Goal: Book appointment/travel/reservation

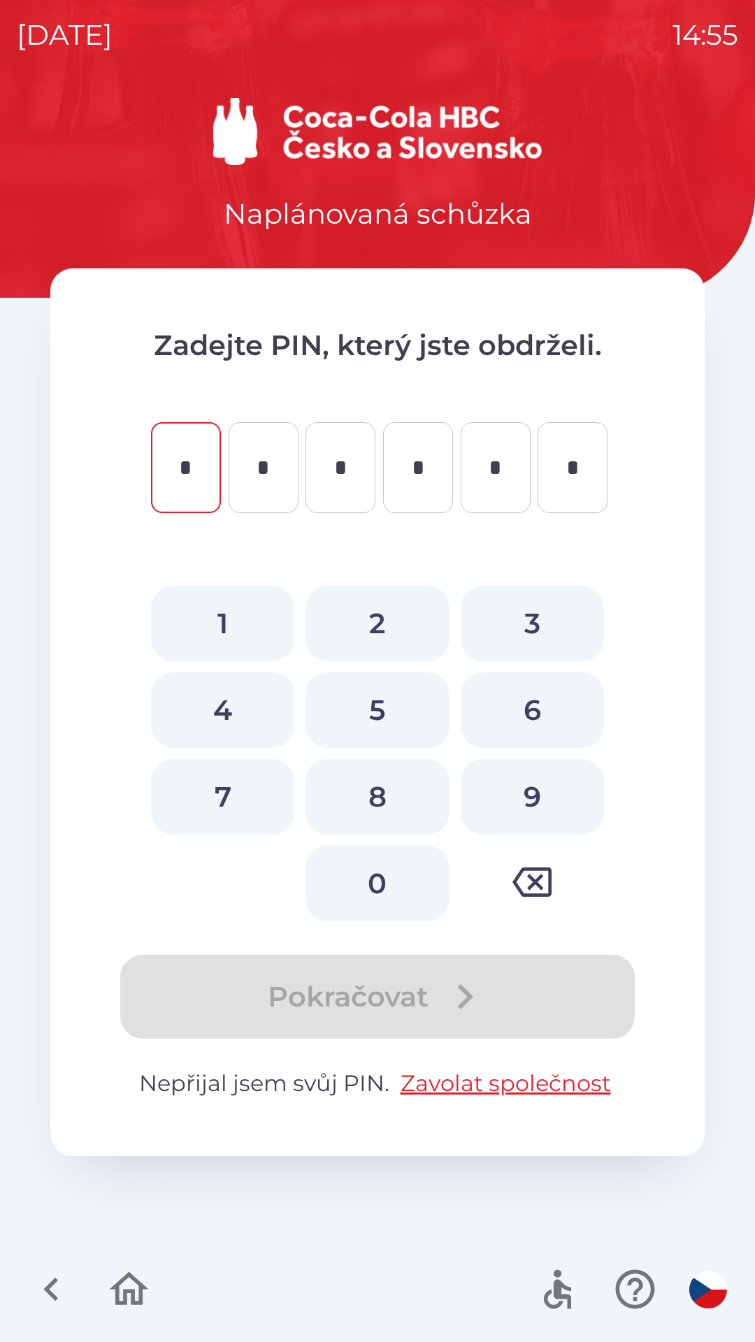
click at [533, 624] on button "3" at bounding box center [532, 623] width 143 height 75
type input "*"
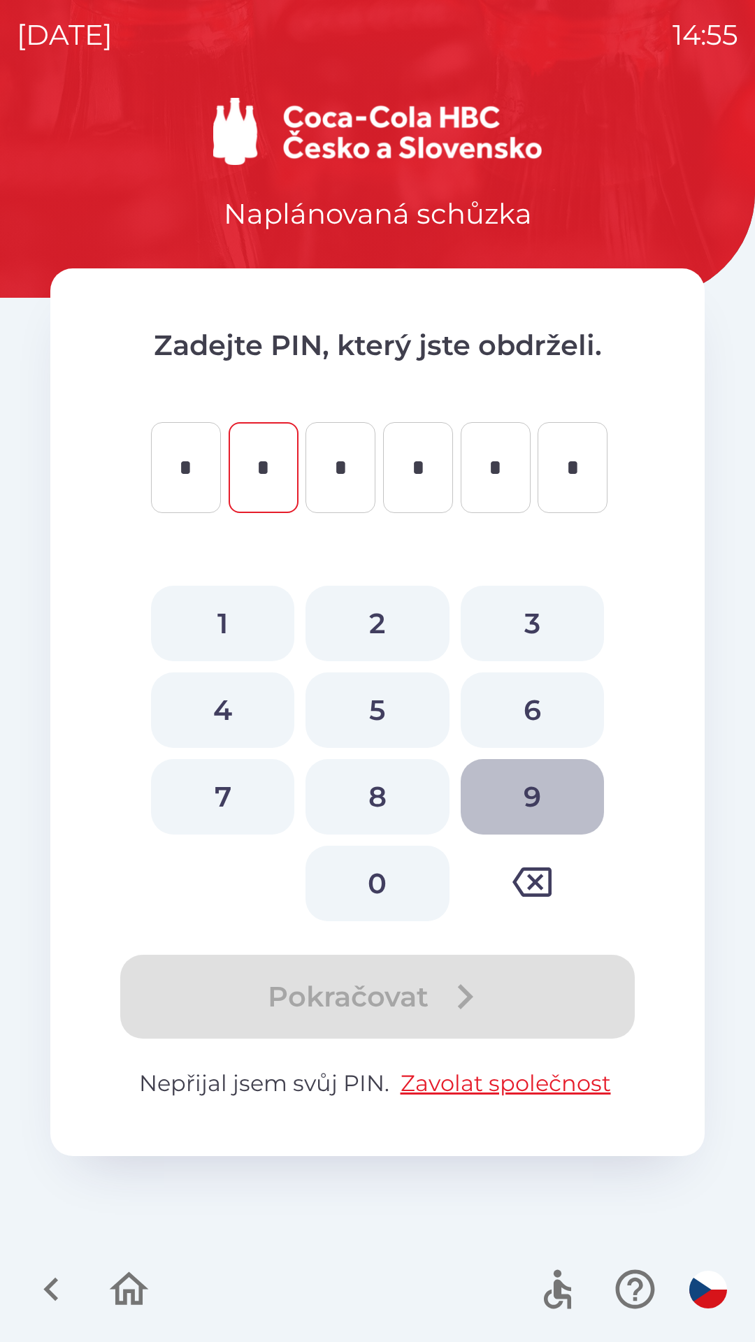
click at [539, 794] on button "9" at bounding box center [532, 796] width 143 height 75
type input "*"
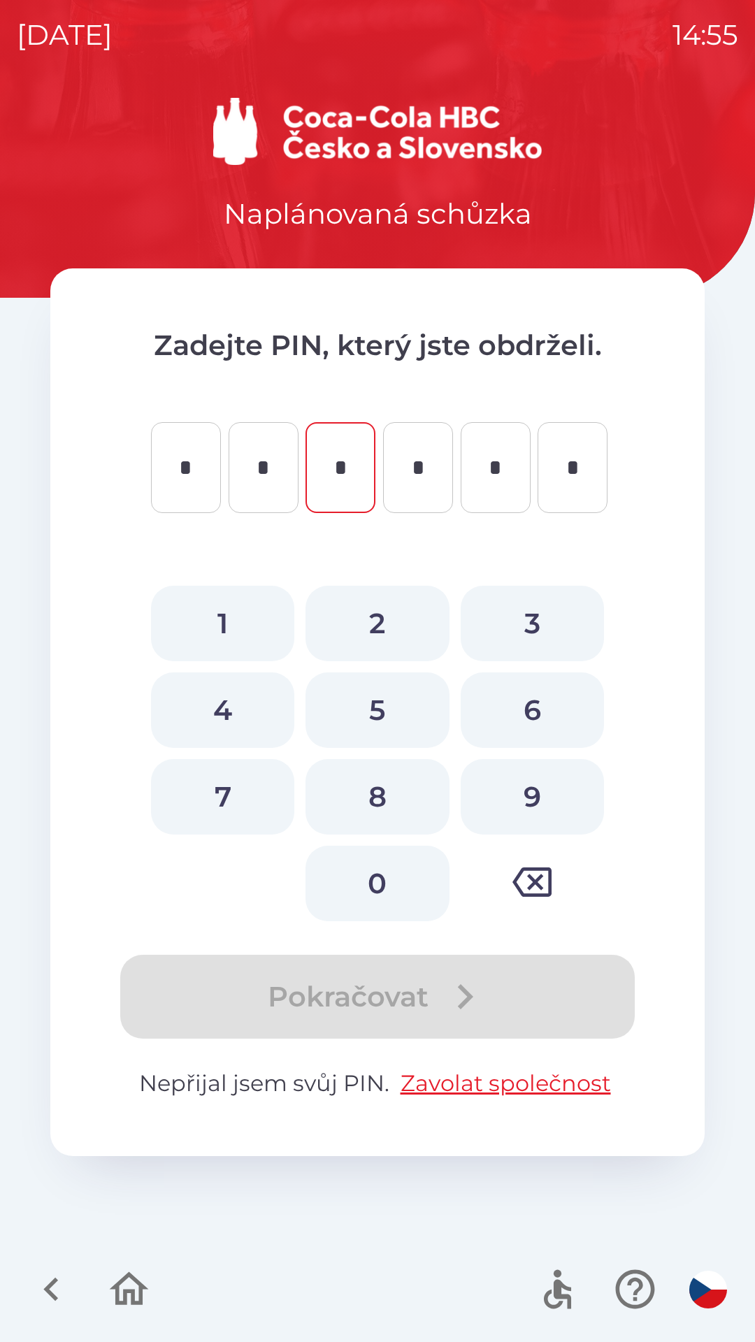
click at [226, 699] on button "4" at bounding box center [222, 709] width 143 height 75
type input "*"
click at [382, 700] on button "5" at bounding box center [376, 709] width 143 height 75
type input "*"
click at [371, 796] on button "8" at bounding box center [376, 796] width 143 height 75
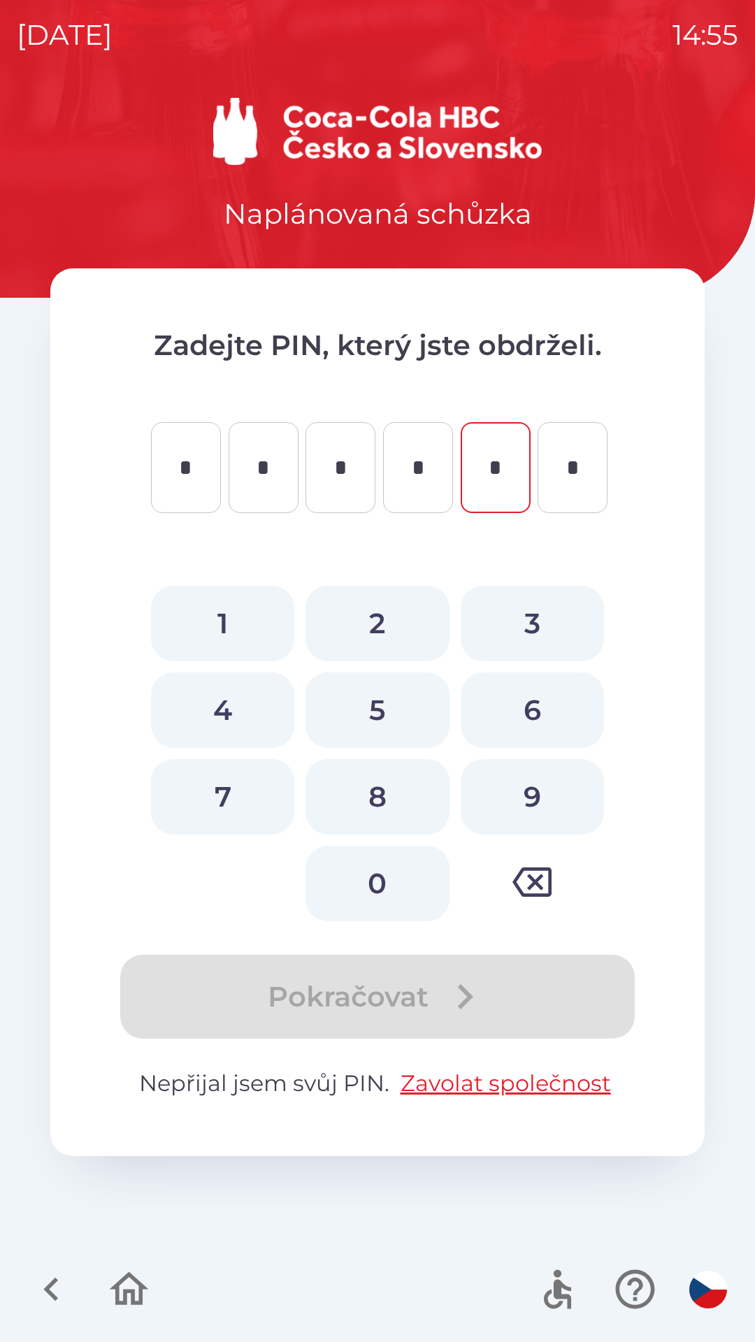
type input "*"
click at [537, 787] on button "9" at bounding box center [532, 796] width 143 height 75
type input "*"
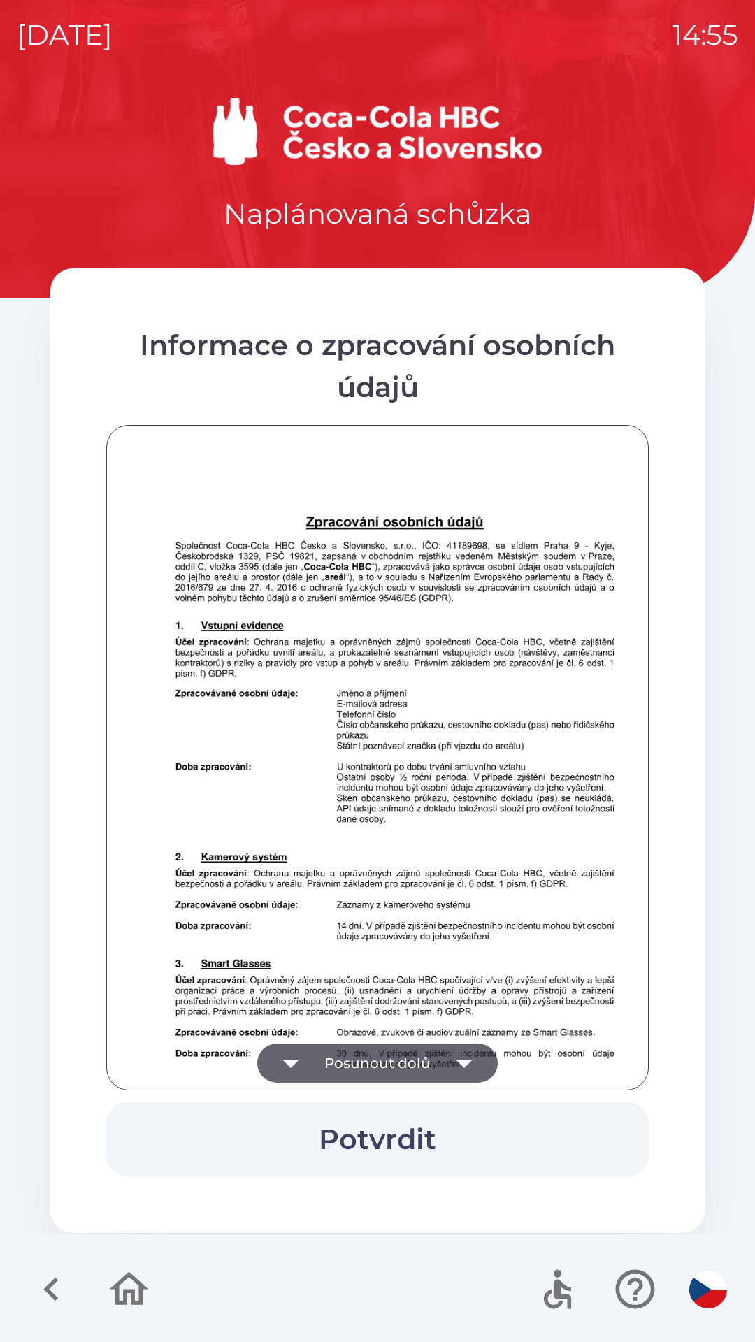
click at [411, 1116] on button "Potvrdit" at bounding box center [377, 1139] width 542 height 75
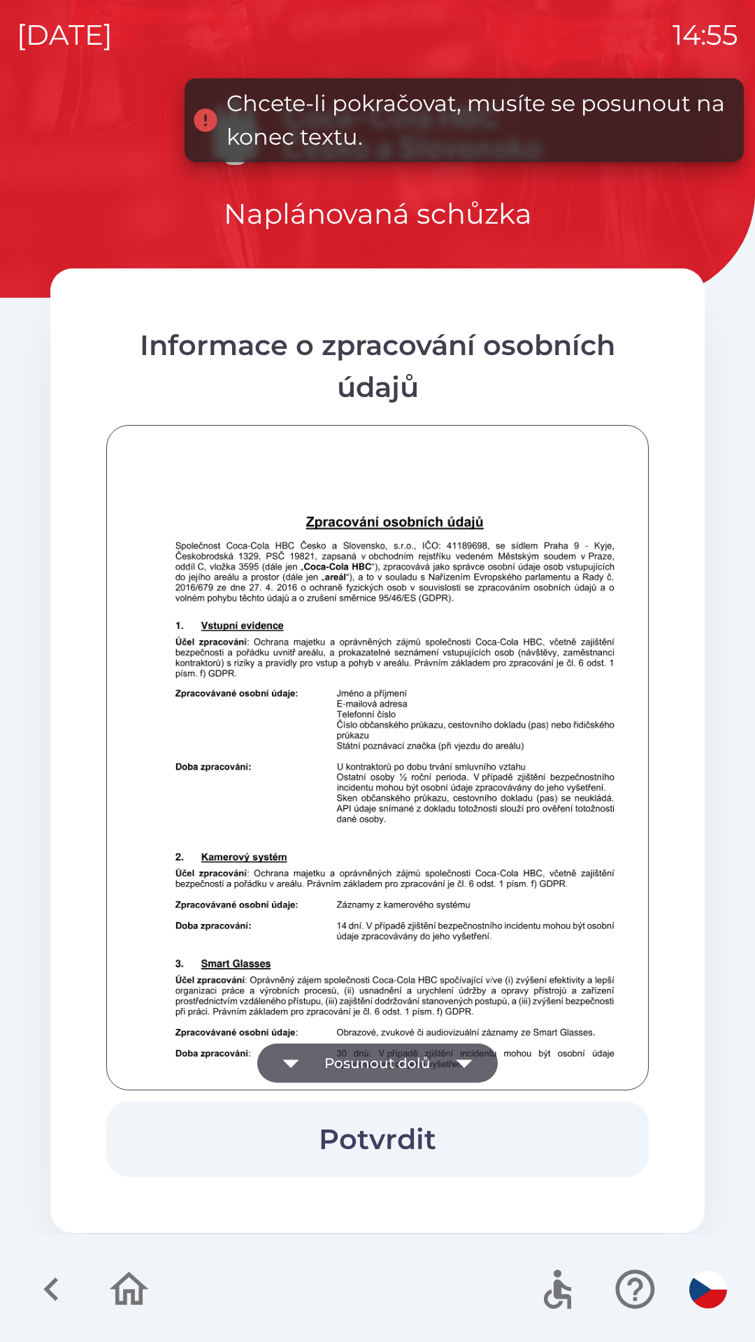
click at [456, 1066] on icon "button" at bounding box center [464, 1063] width 39 height 39
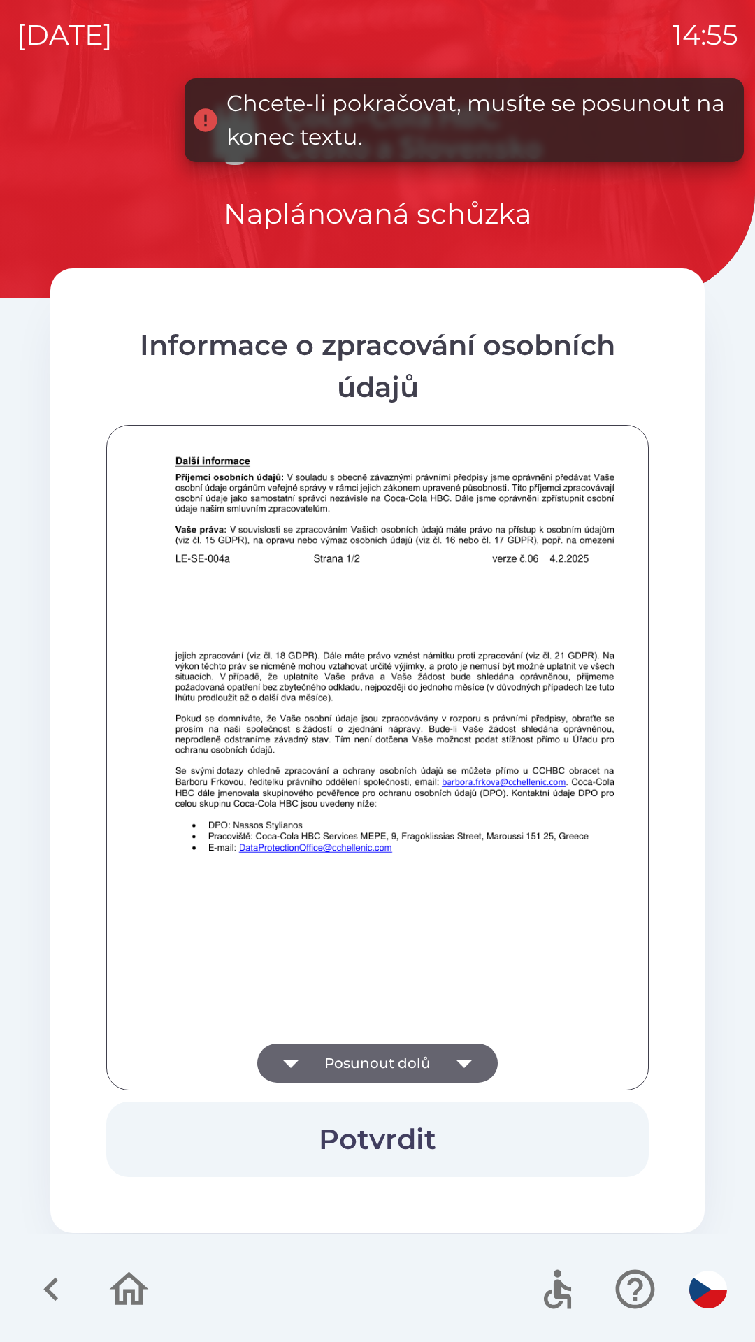
click at [470, 1054] on icon "button" at bounding box center [464, 1063] width 39 height 39
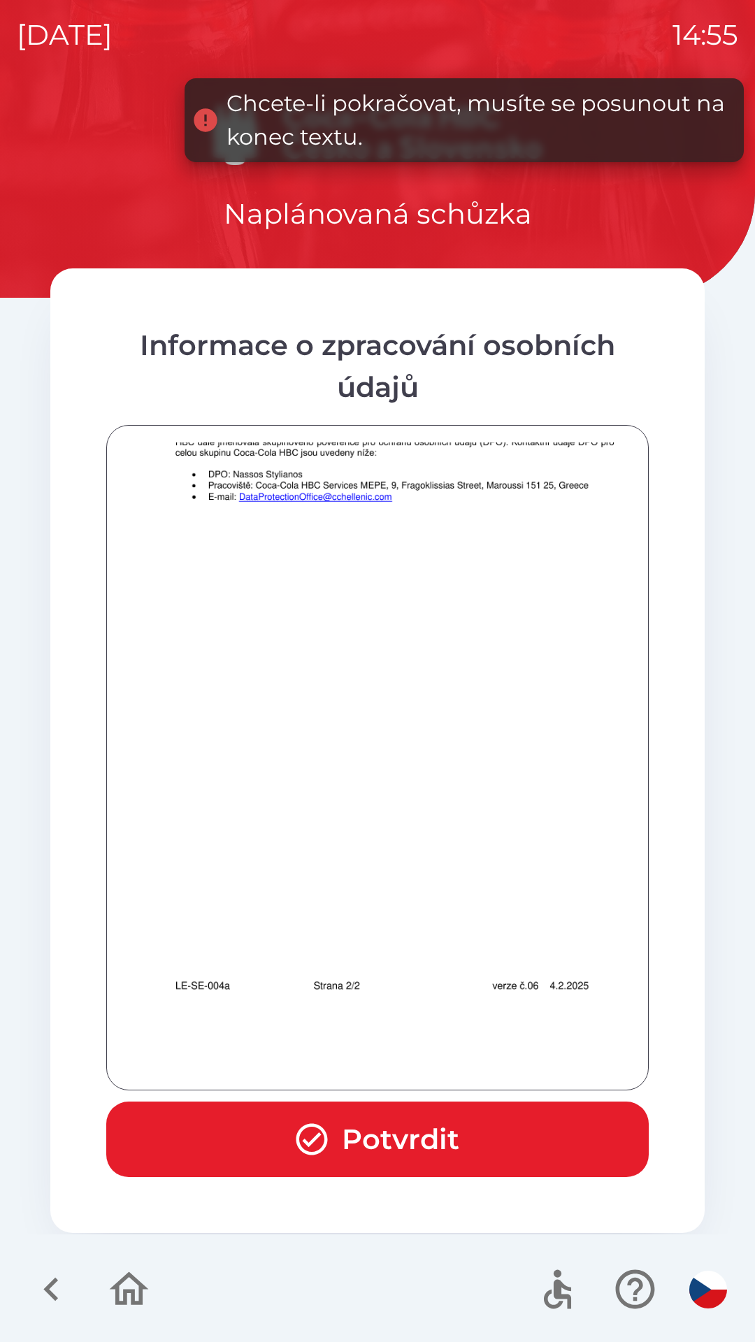
click at [470, 1054] on div at bounding box center [377, 757] width 507 height 630
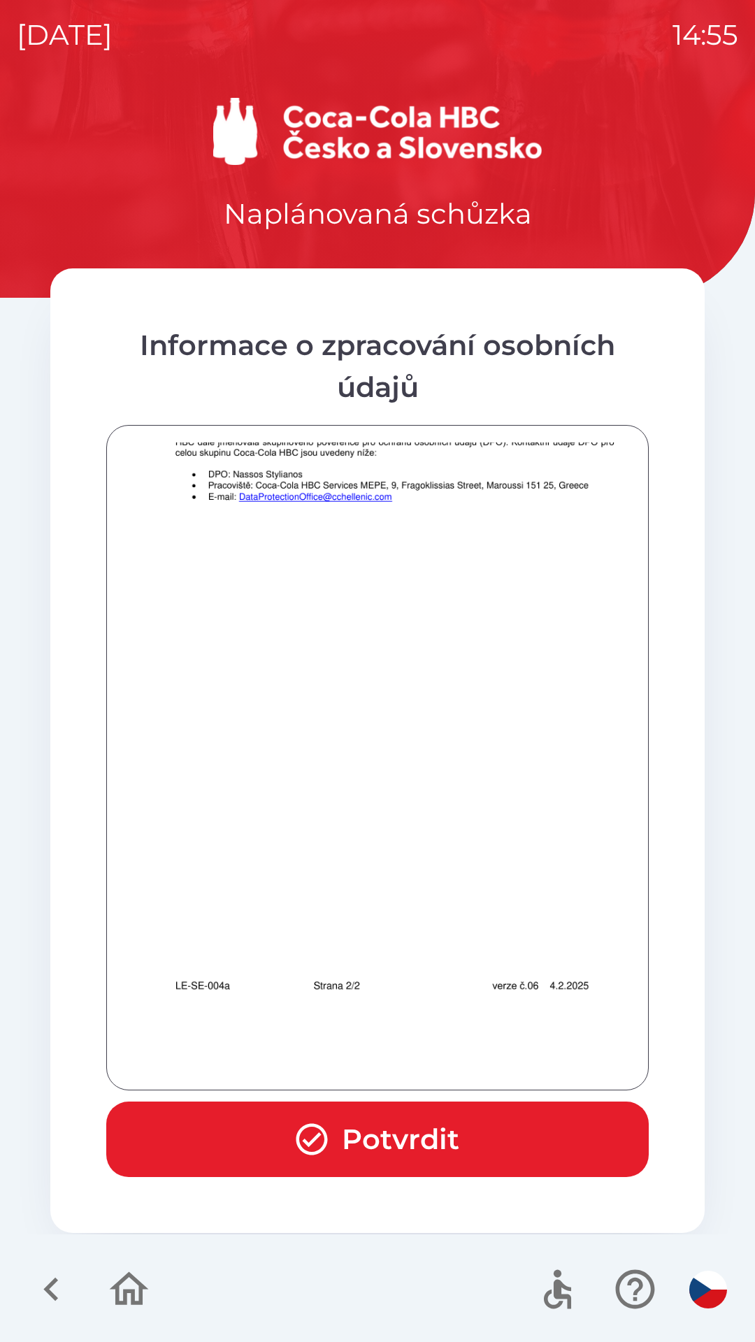
click at [424, 1124] on button "Potvrdit" at bounding box center [377, 1139] width 542 height 75
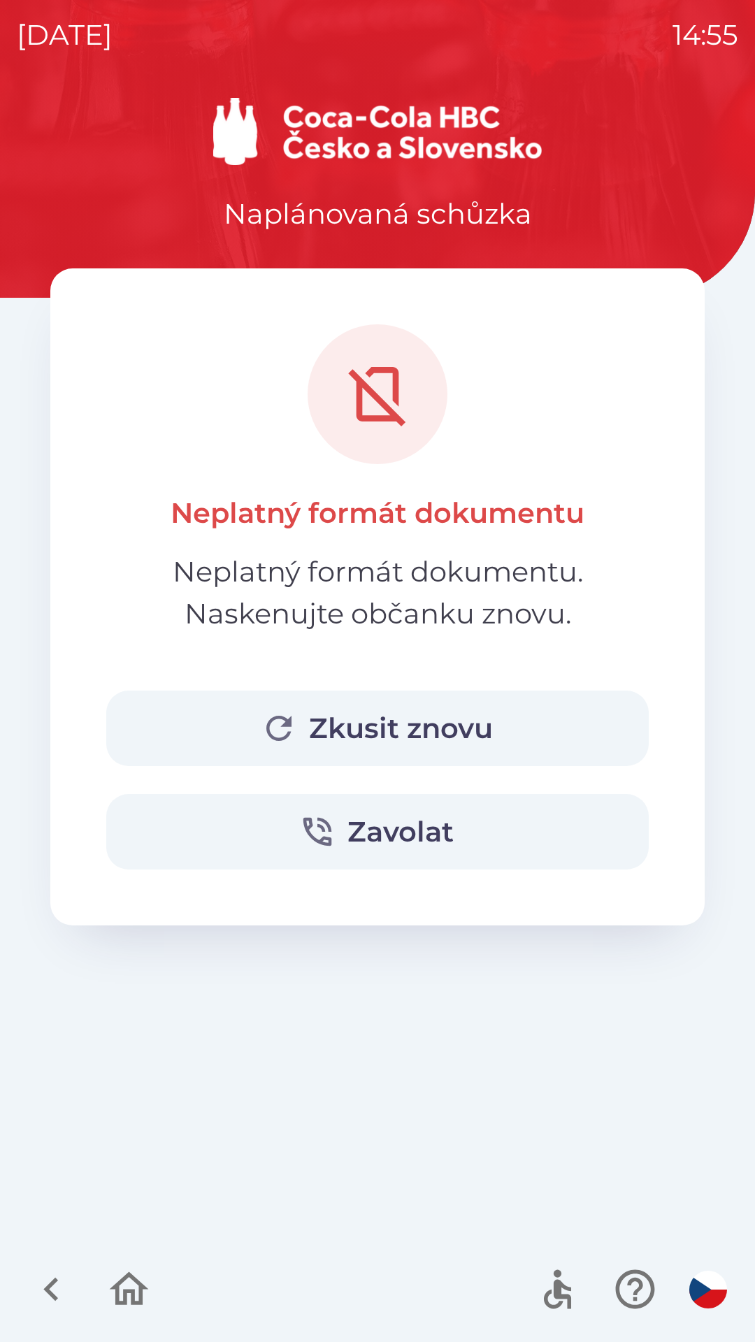
click at [326, 700] on button "Zkusit znovu" at bounding box center [377, 728] width 542 height 75
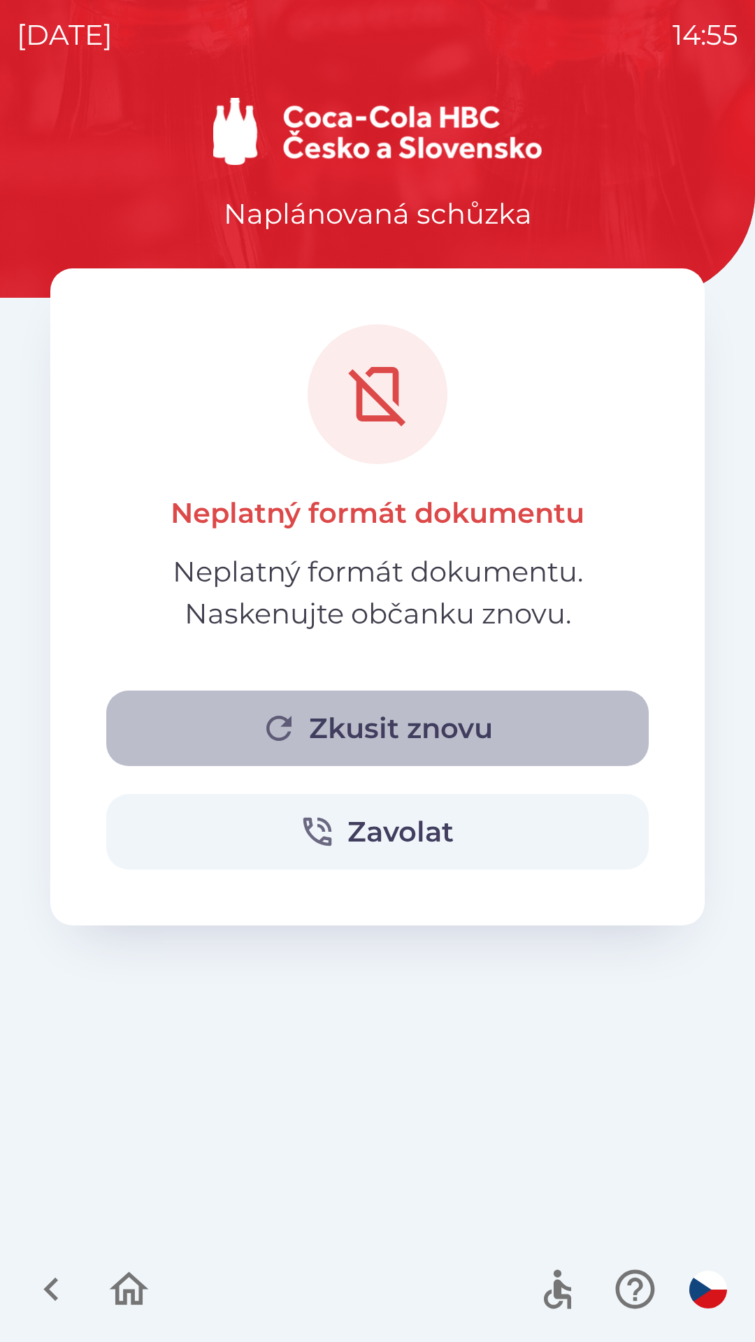
click at [414, 701] on button "Zkusit znovu" at bounding box center [377, 728] width 542 height 75
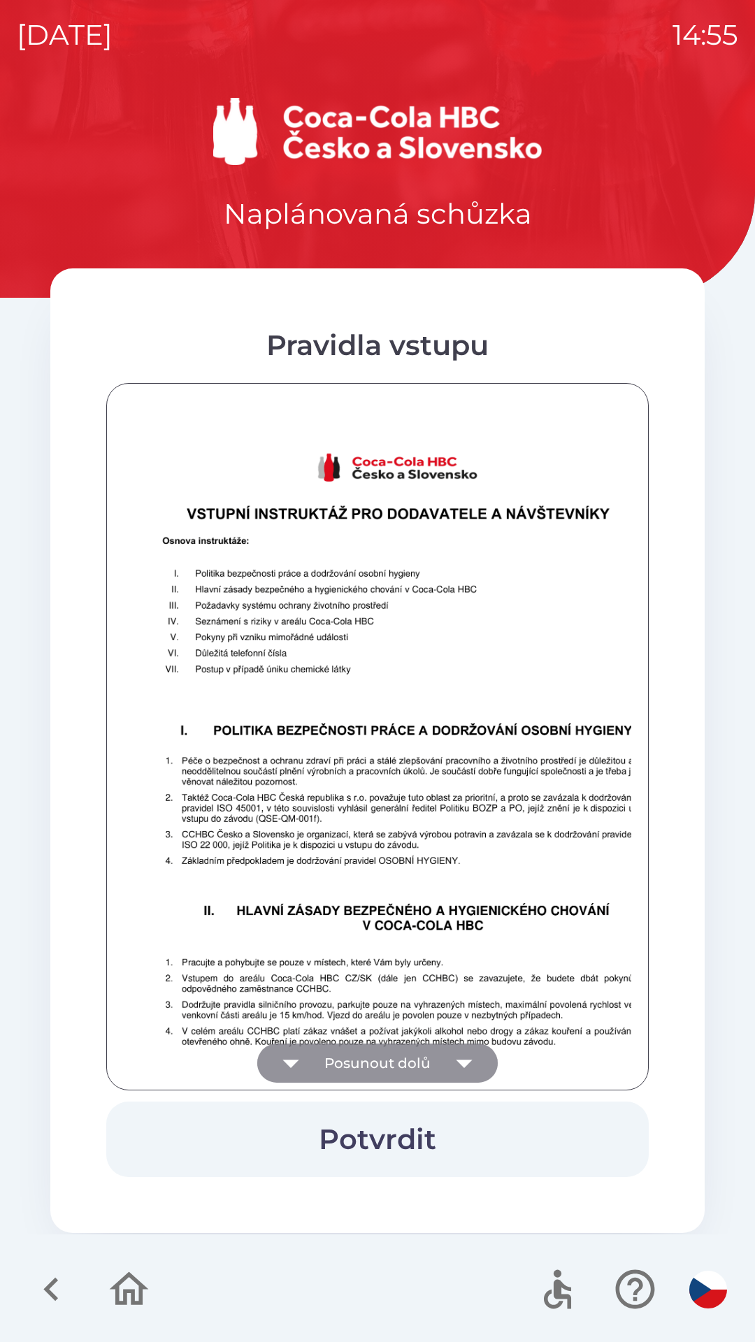
click at [463, 1051] on icon "button" at bounding box center [464, 1063] width 39 height 39
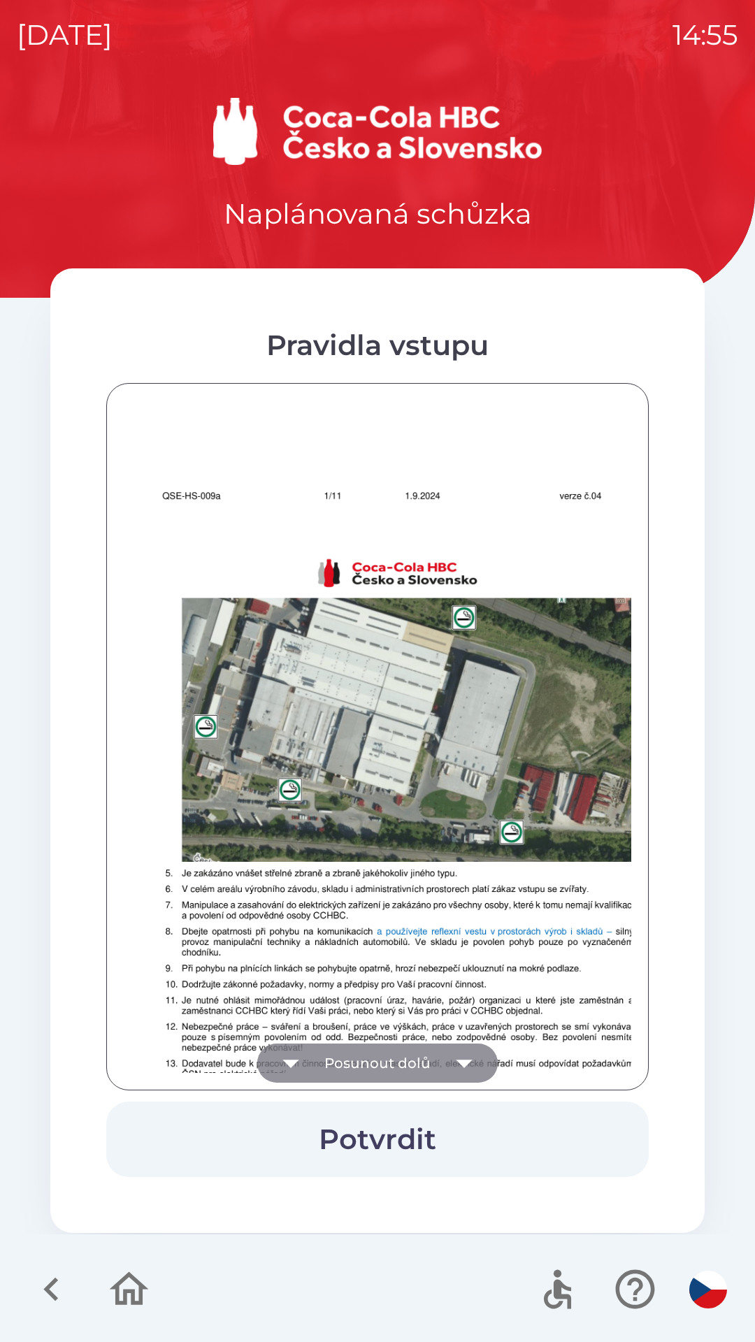
click at [468, 1051] on icon "button" at bounding box center [464, 1063] width 39 height 39
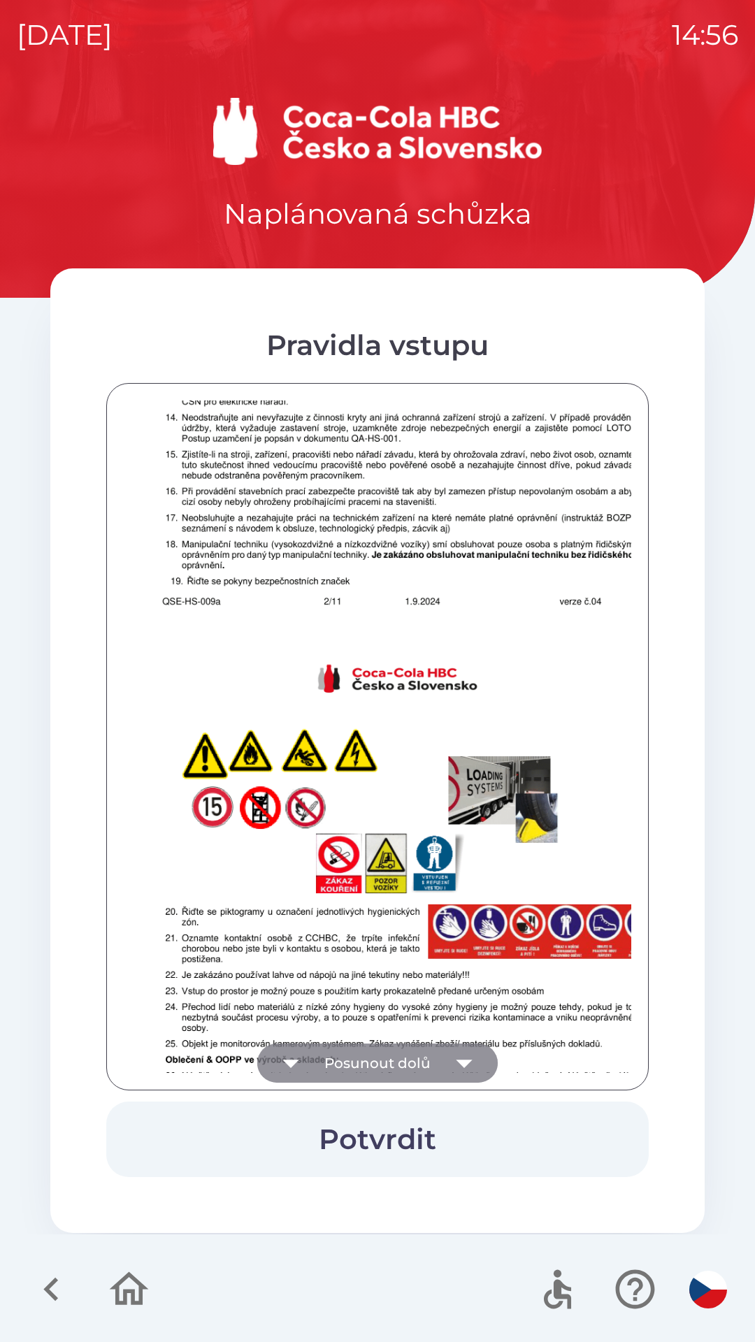
click at [465, 1048] on icon "button" at bounding box center [464, 1063] width 39 height 39
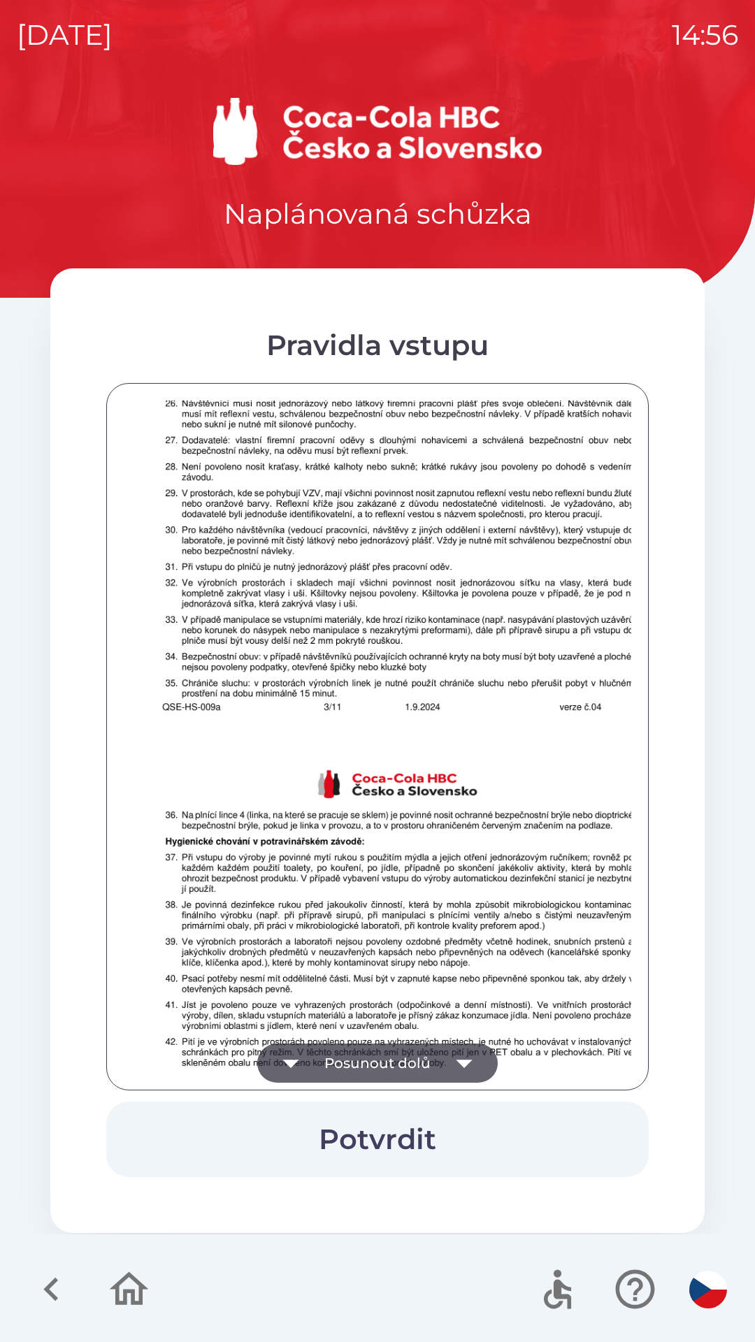
click at [468, 1048] on icon "button" at bounding box center [464, 1063] width 39 height 39
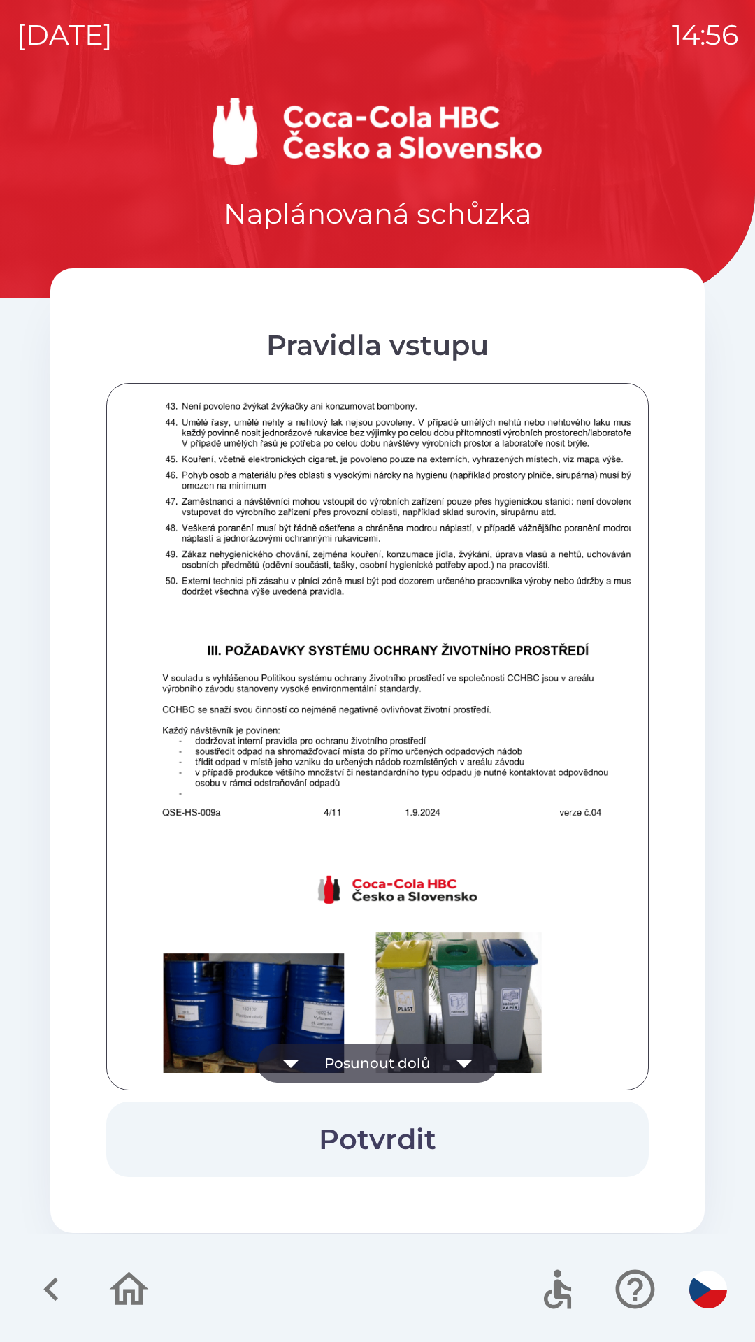
click at [463, 1049] on icon "button" at bounding box center [464, 1063] width 39 height 39
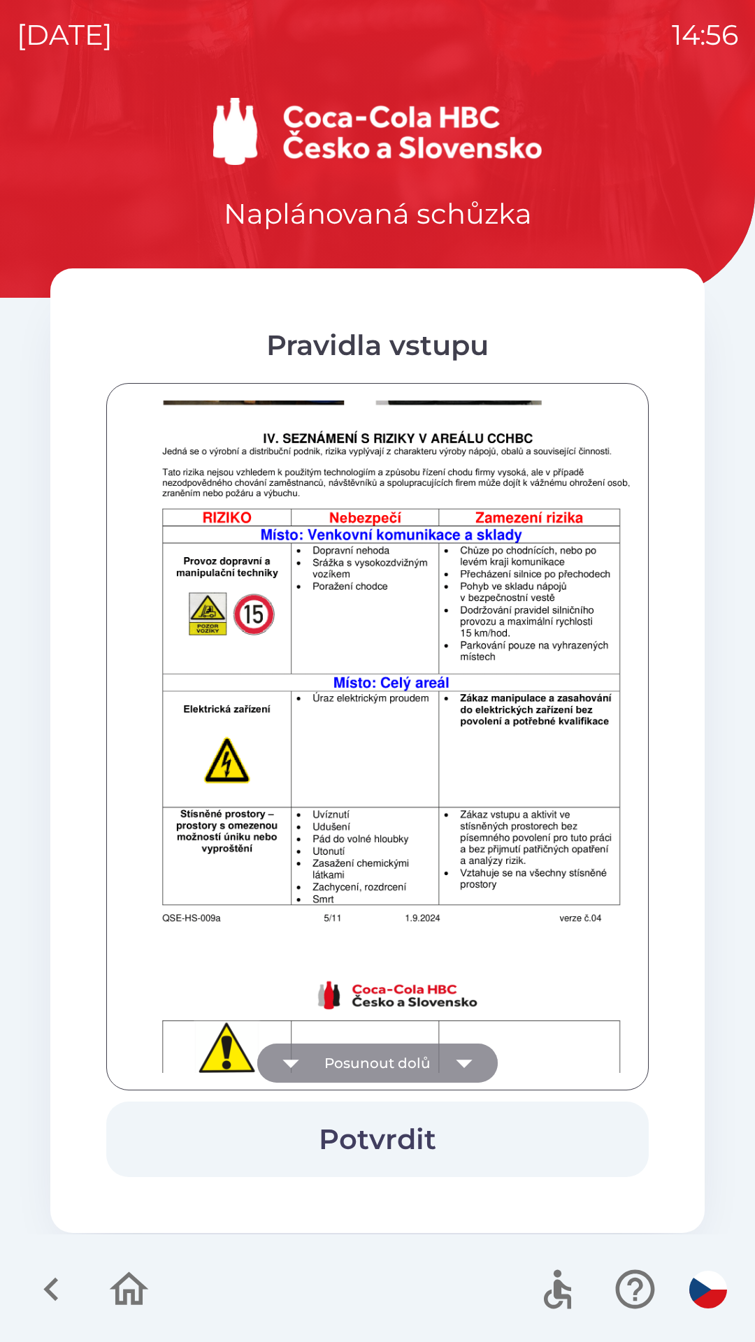
click at [464, 1048] on icon "button" at bounding box center [464, 1063] width 39 height 39
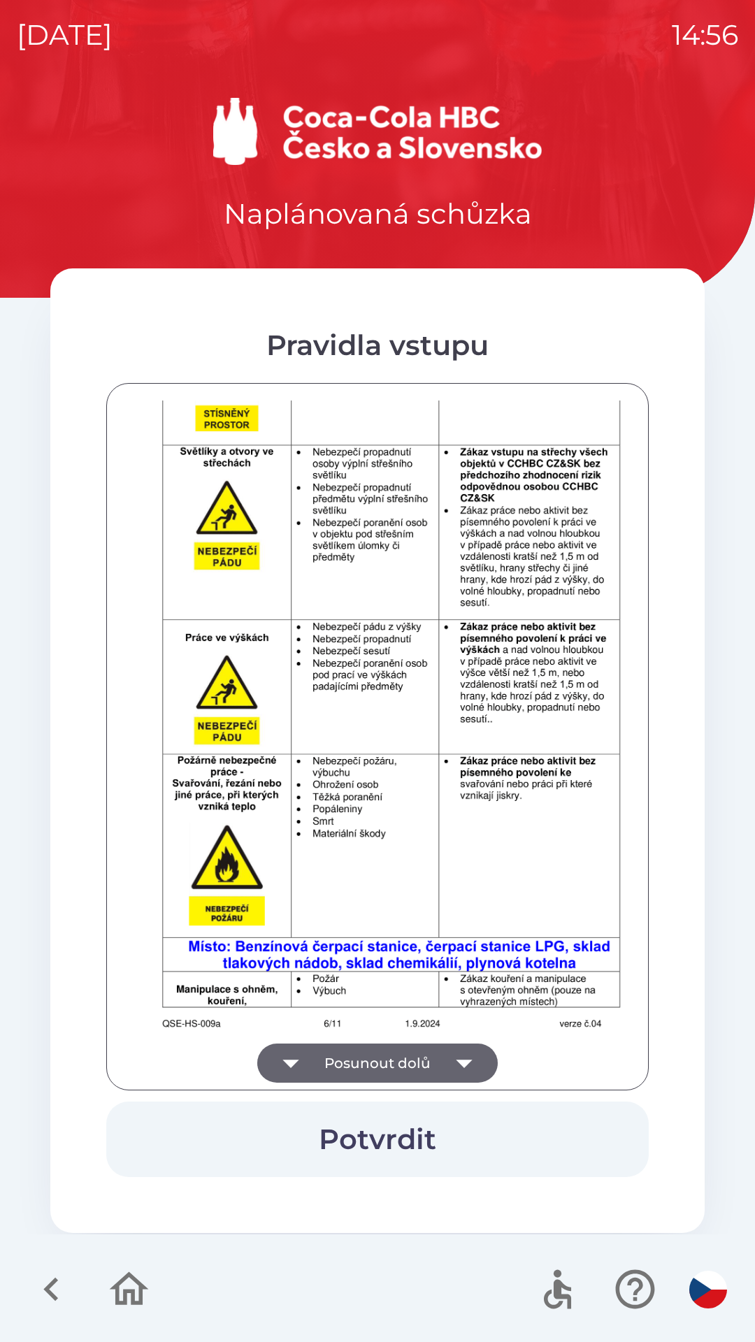
click at [462, 1049] on icon "button" at bounding box center [464, 1063] width 39 height 39
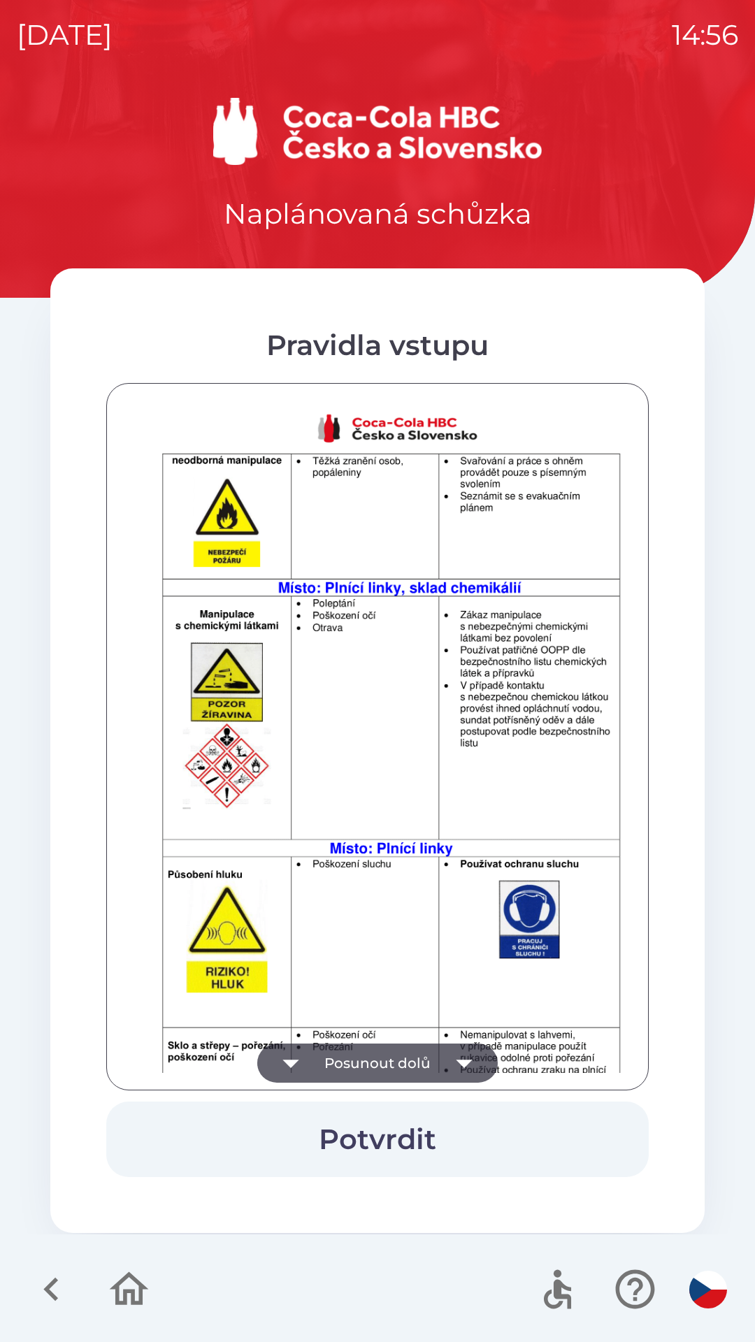
click at [452, 1052] on icon "button" at bounding box center [464, 1063] width 39 height 39
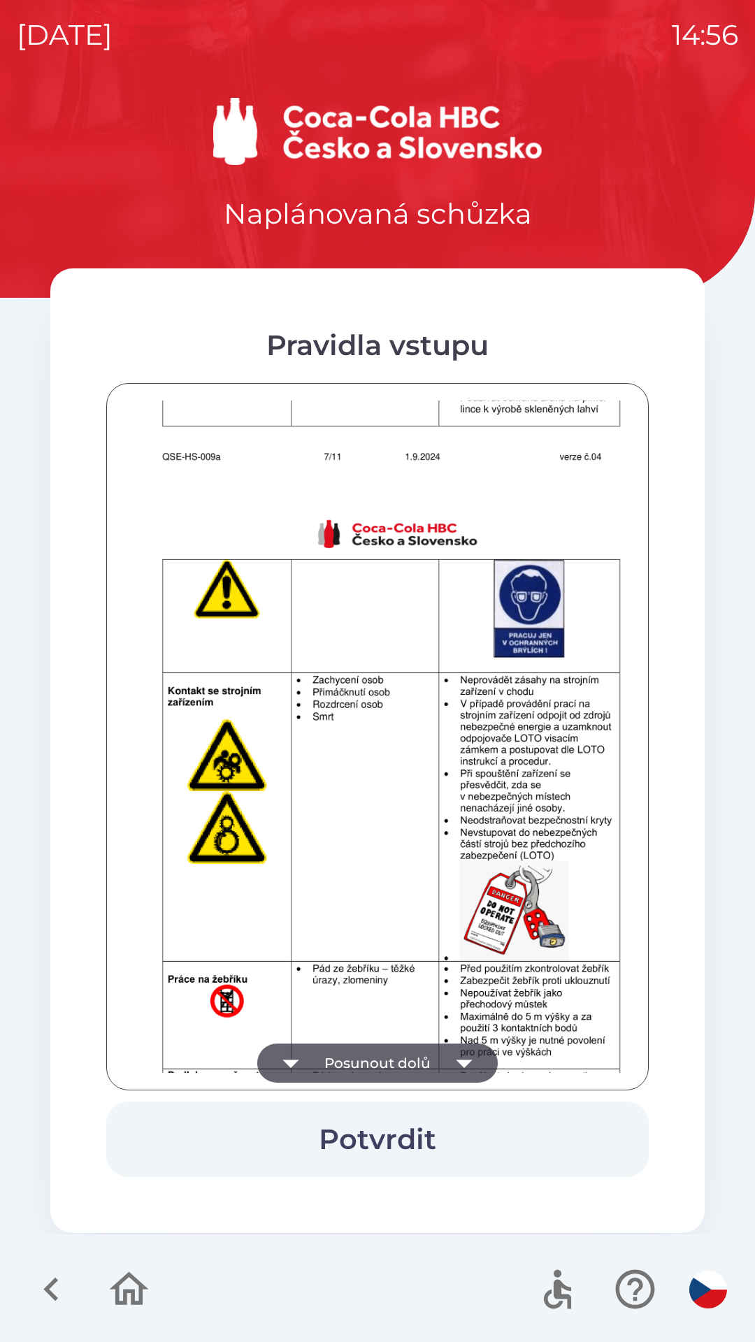
click at [456, 1044] on icon "button" at bounding box center [464, 1063] width 39 height 39
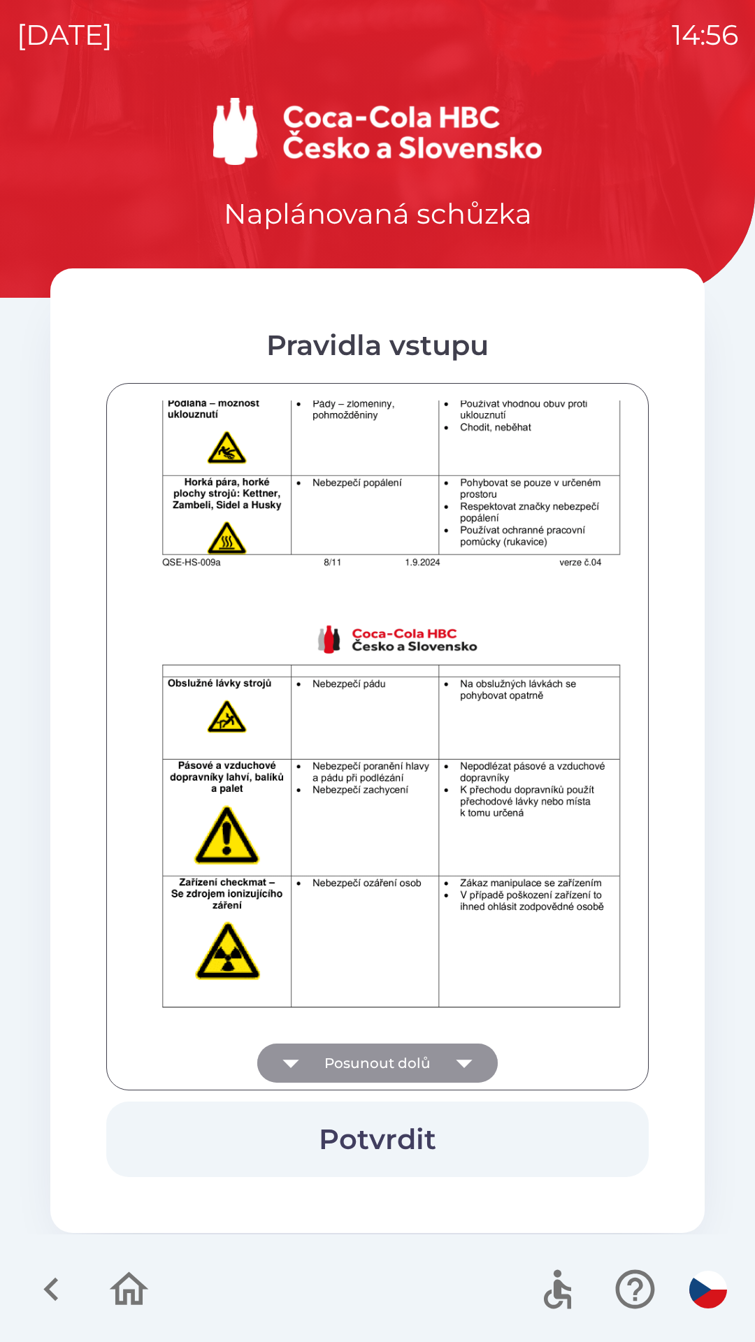
click at [456, 1050] on icon "button" at bounding box center [464, 1063] width 39 height 39
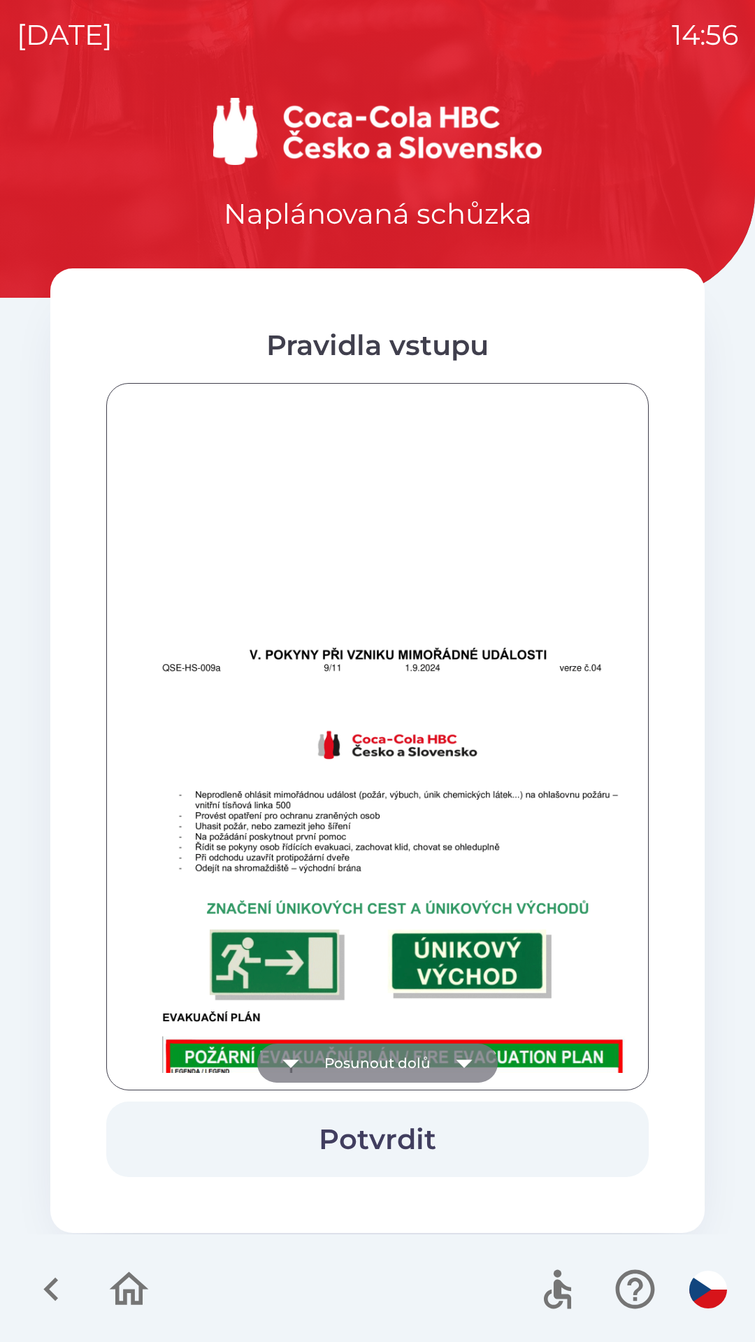
click at [464, 1053] on icon "button" at bounding box center [464, 1063] width 39 height 39
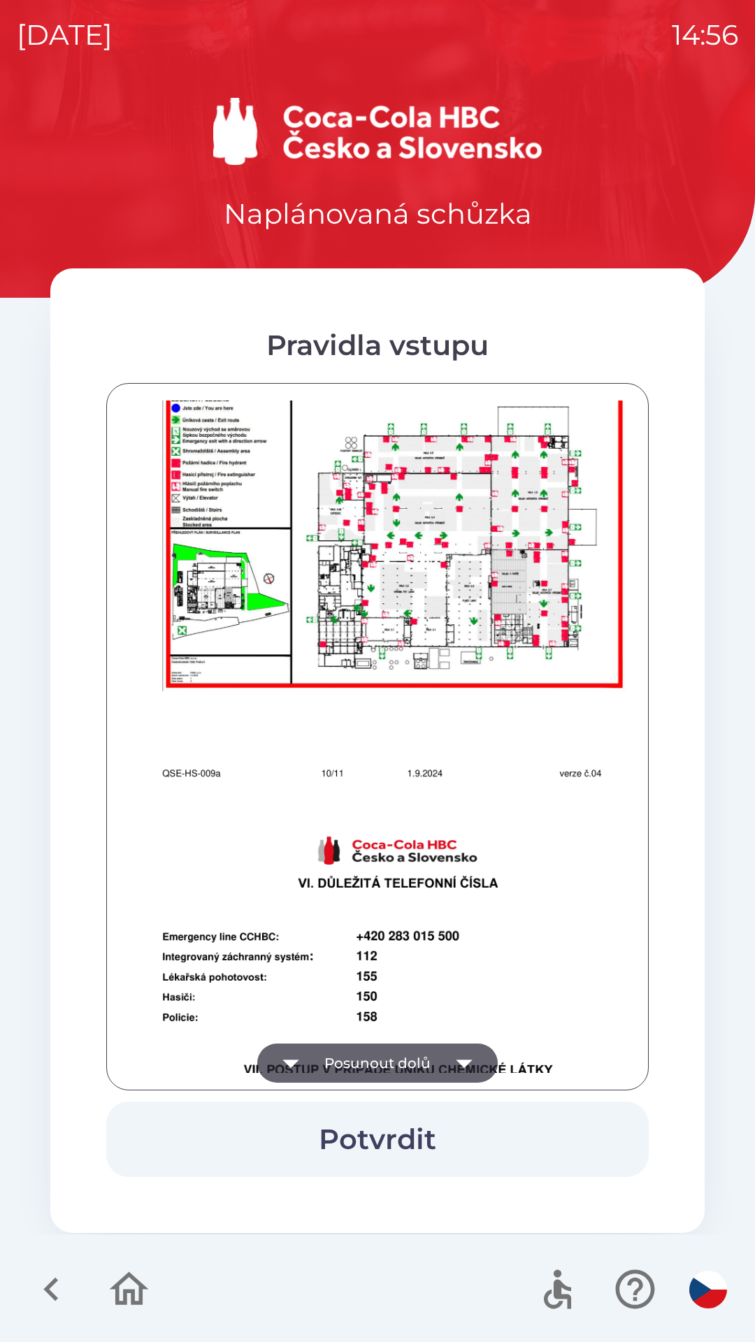
click at [463, 1053] on icon "button" at bounding box center [464, 1063] width 39 height 39
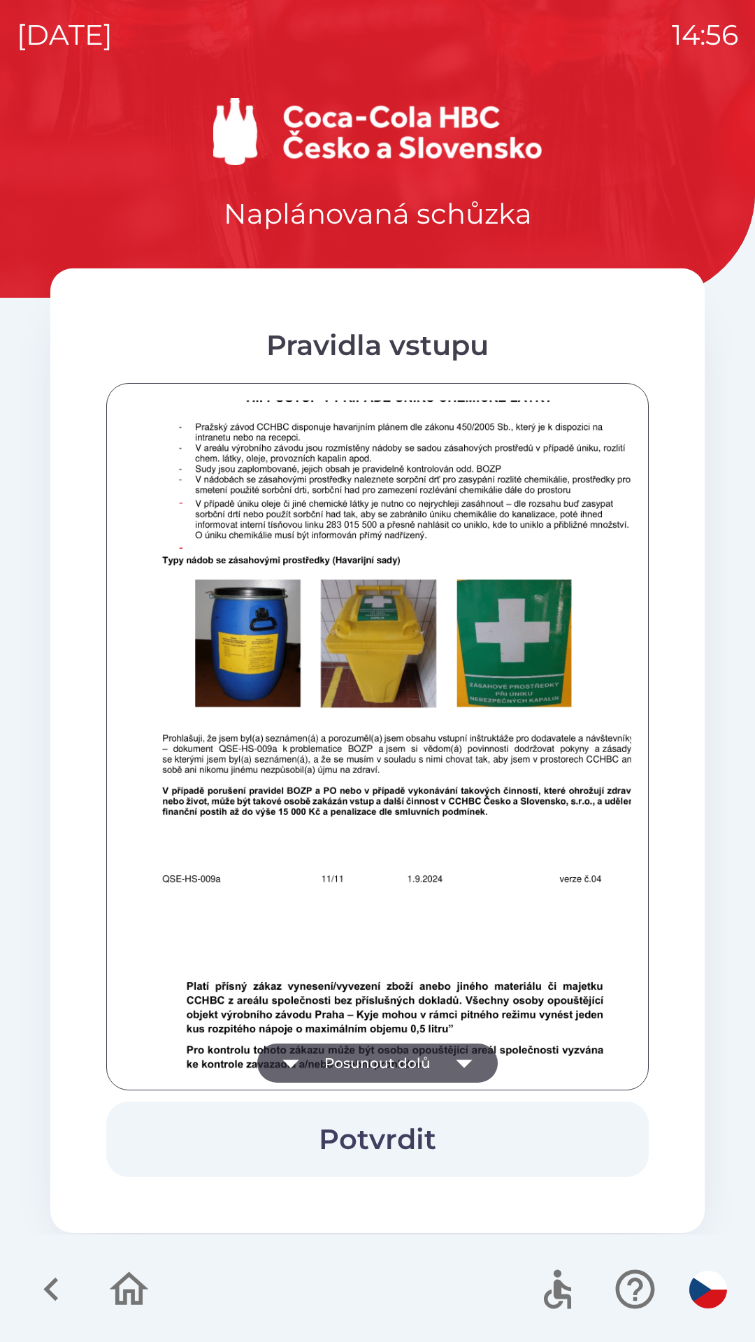
click at [456, 1052] on icon "button" at bounding box center [464, 1063] width 39 height 39
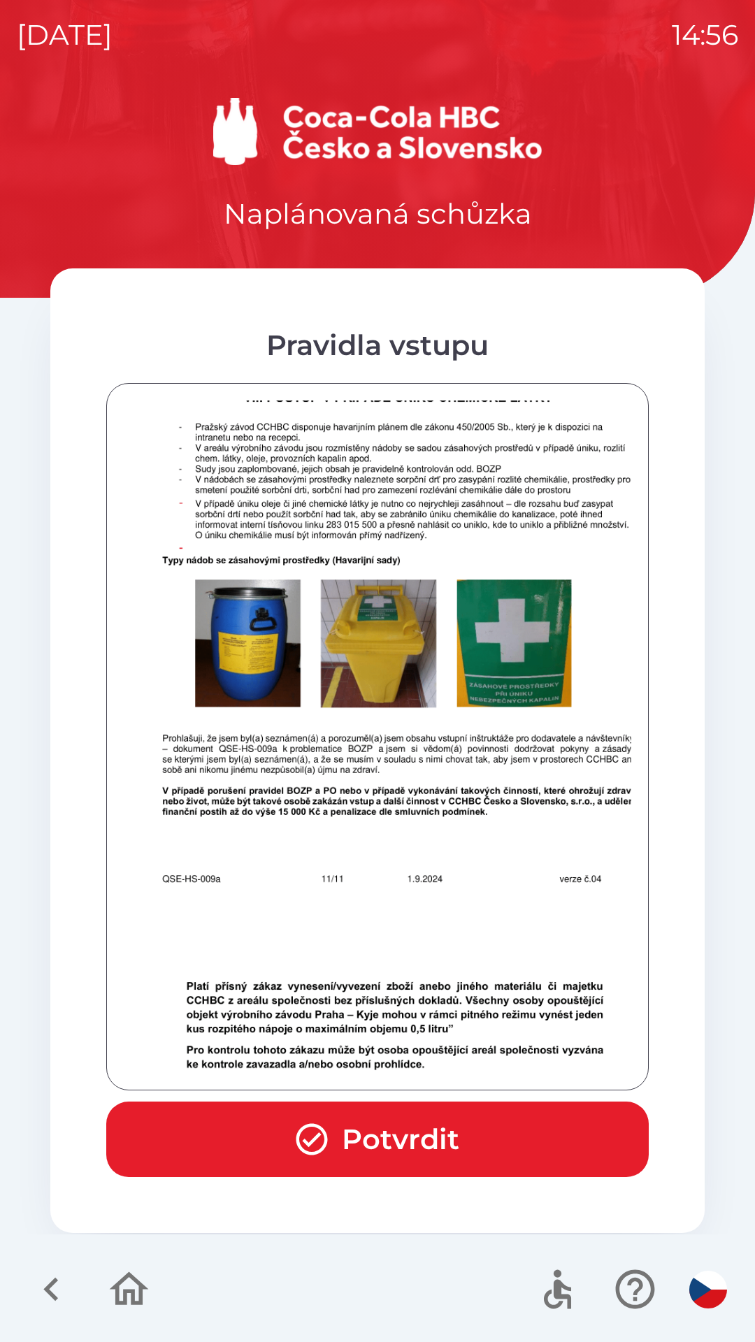
scroll to position [8653, 0]
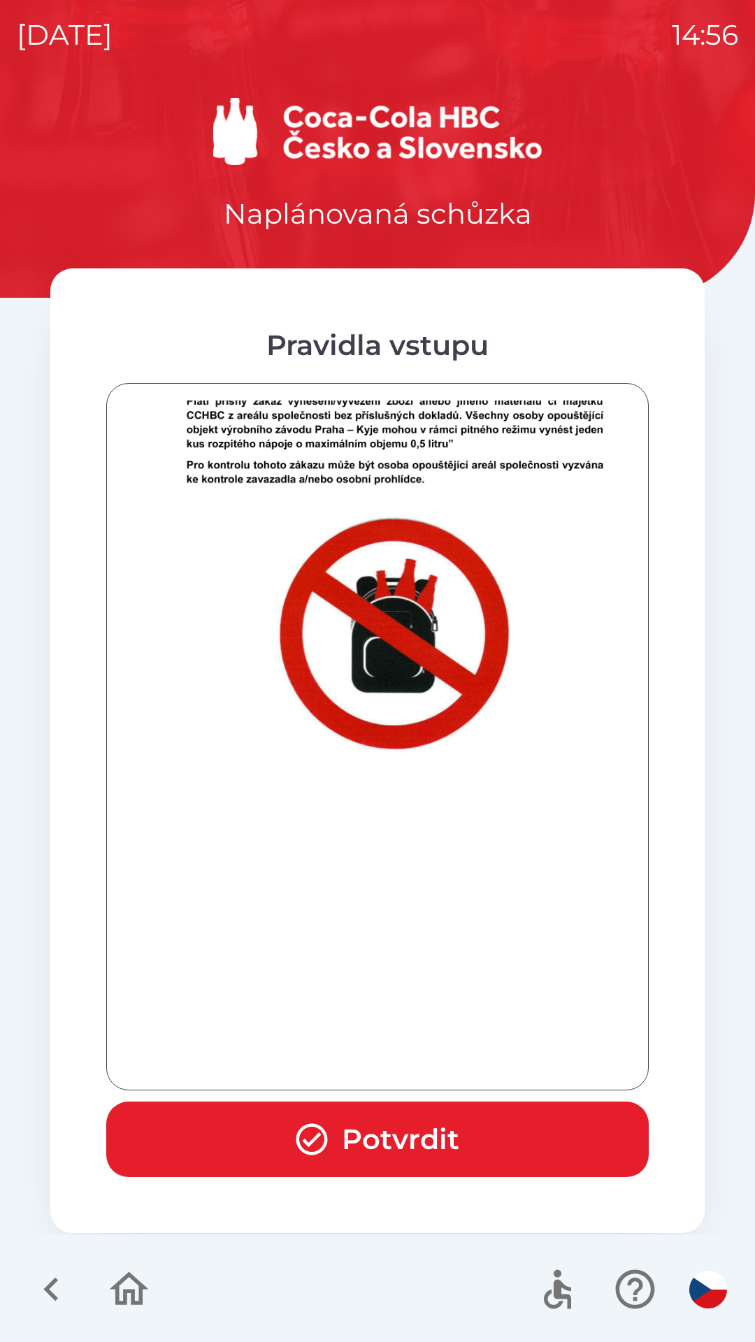
click at [463, 1053] on div at bounding box center [377, 736] width 507 height 672
click at [409, 1125] on button "Potvrdit" at bounding box center [377, 1139] width 542 height 75
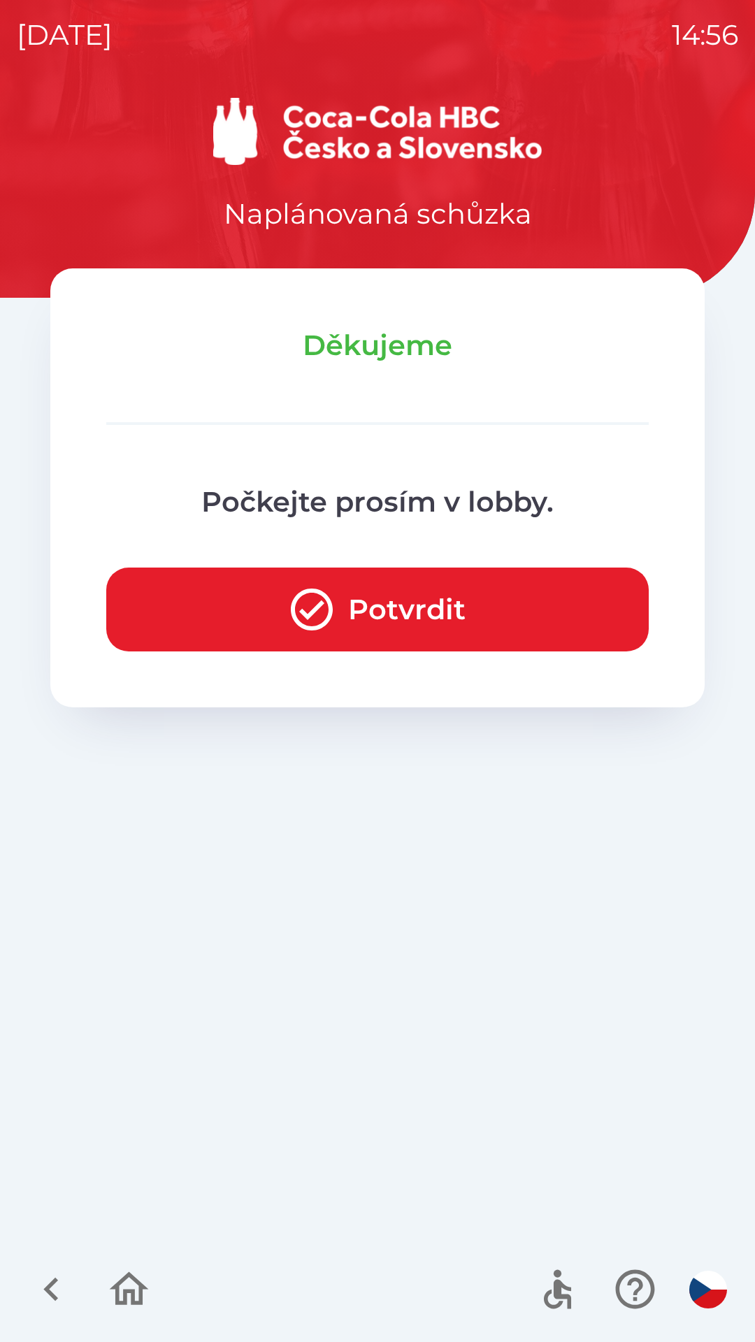
click at [412, 612] on button "Potvrdit" at bounding box center [377, 610] width 542 height 84
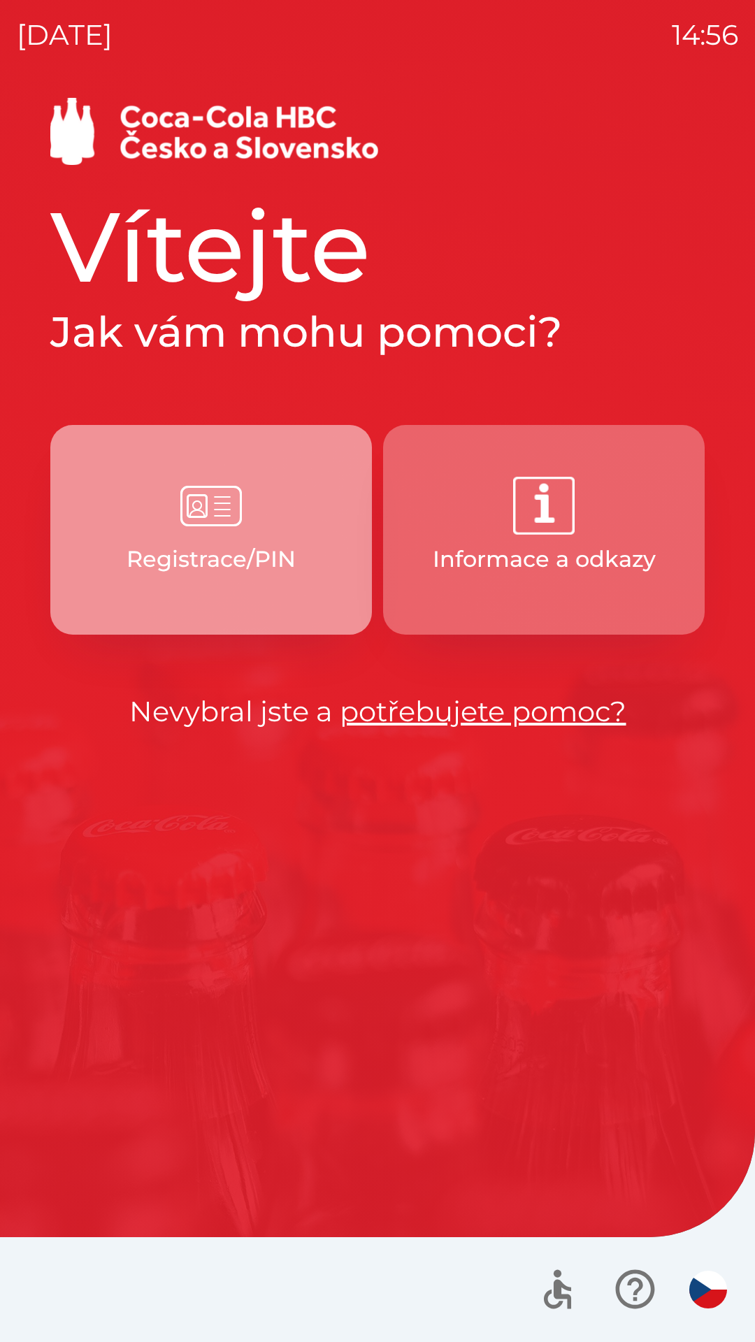
click at [194, 525] on img "button" at bounding box center [211, 506] width 62 height 62
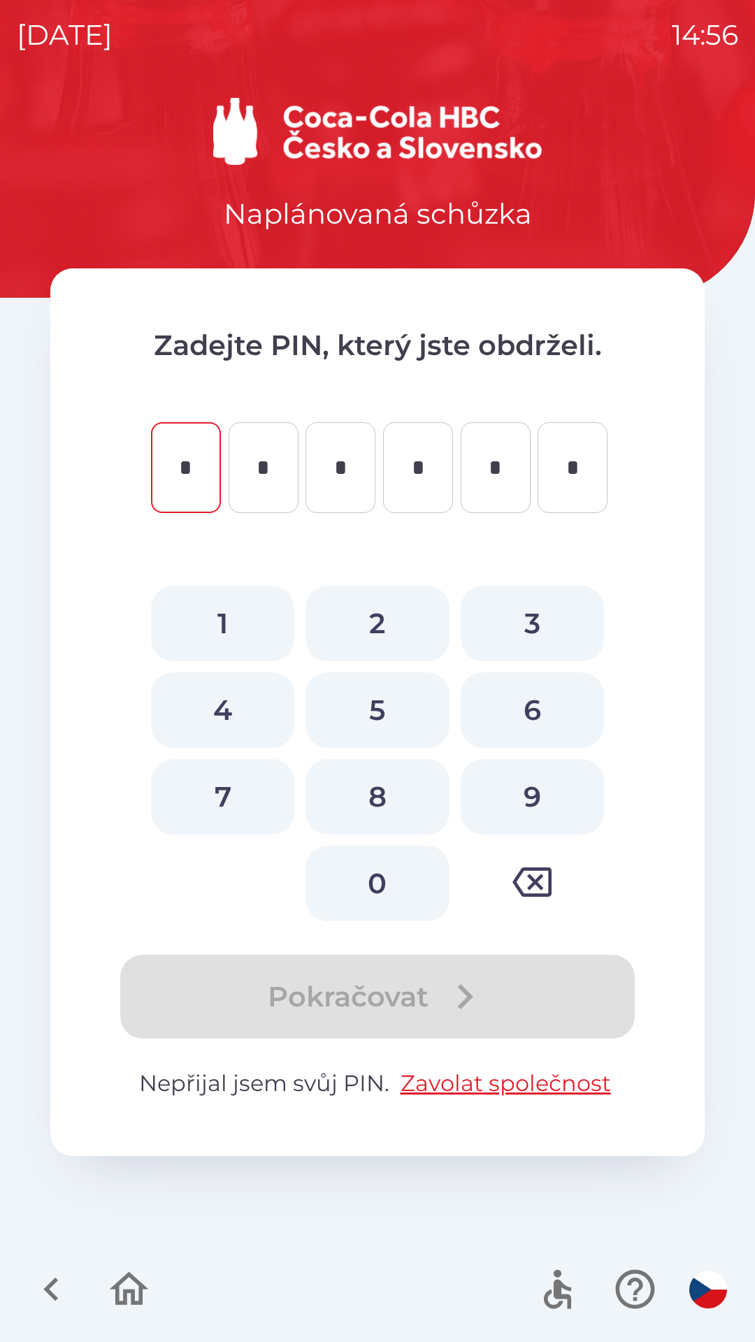
click at [539, 688] on button "6" at bounding box center [532, 709] width 143 height 75
type input "*"
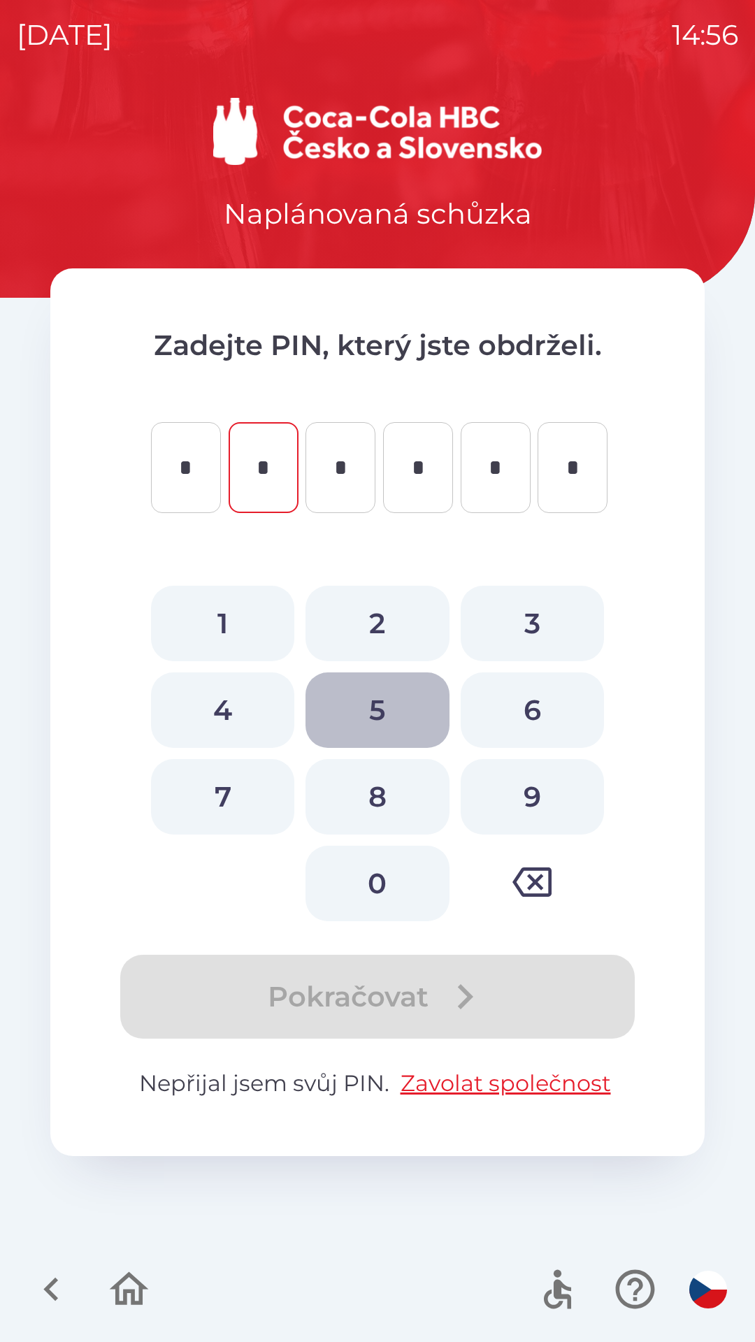
click at [380, 681] on button "5" at bounding box center [376, 709] width 143 height 75
type input "*"
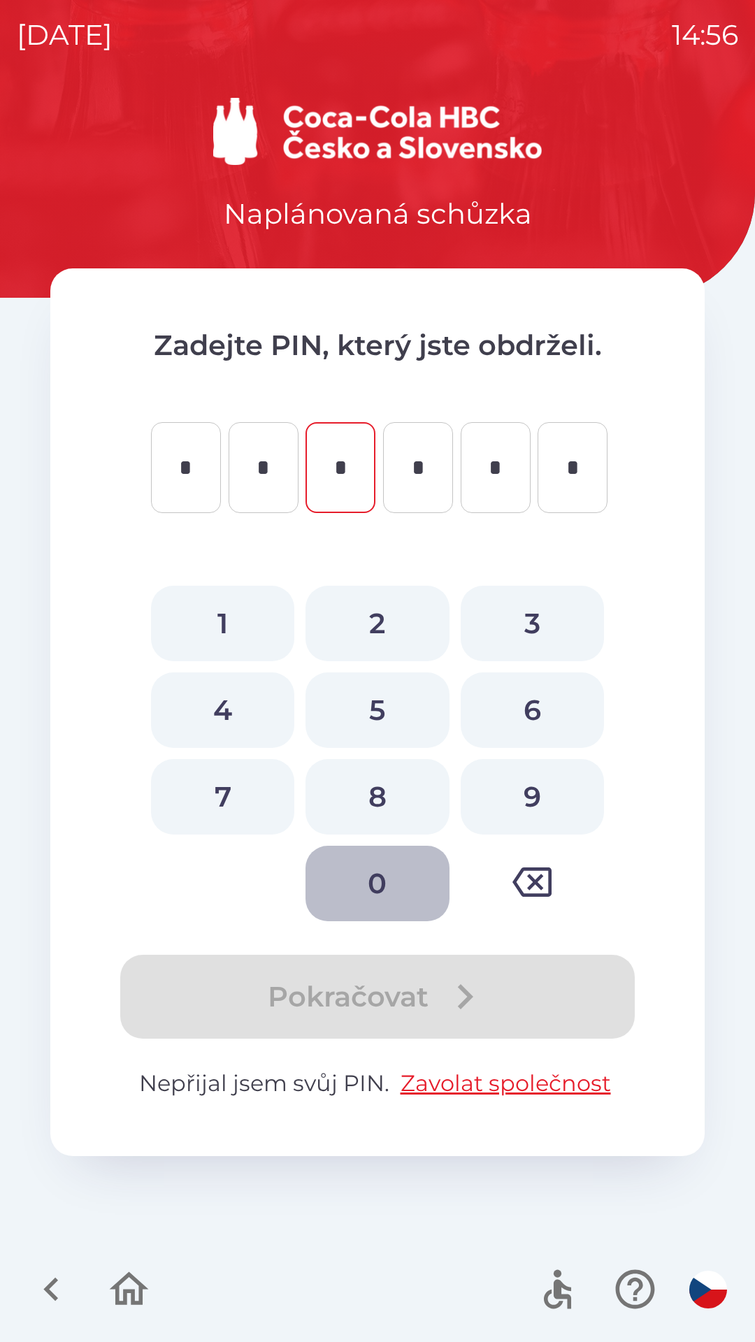
click at [381, 886] on button "0" at bounding box center [376, 883] width 143 height 75
type input "*"
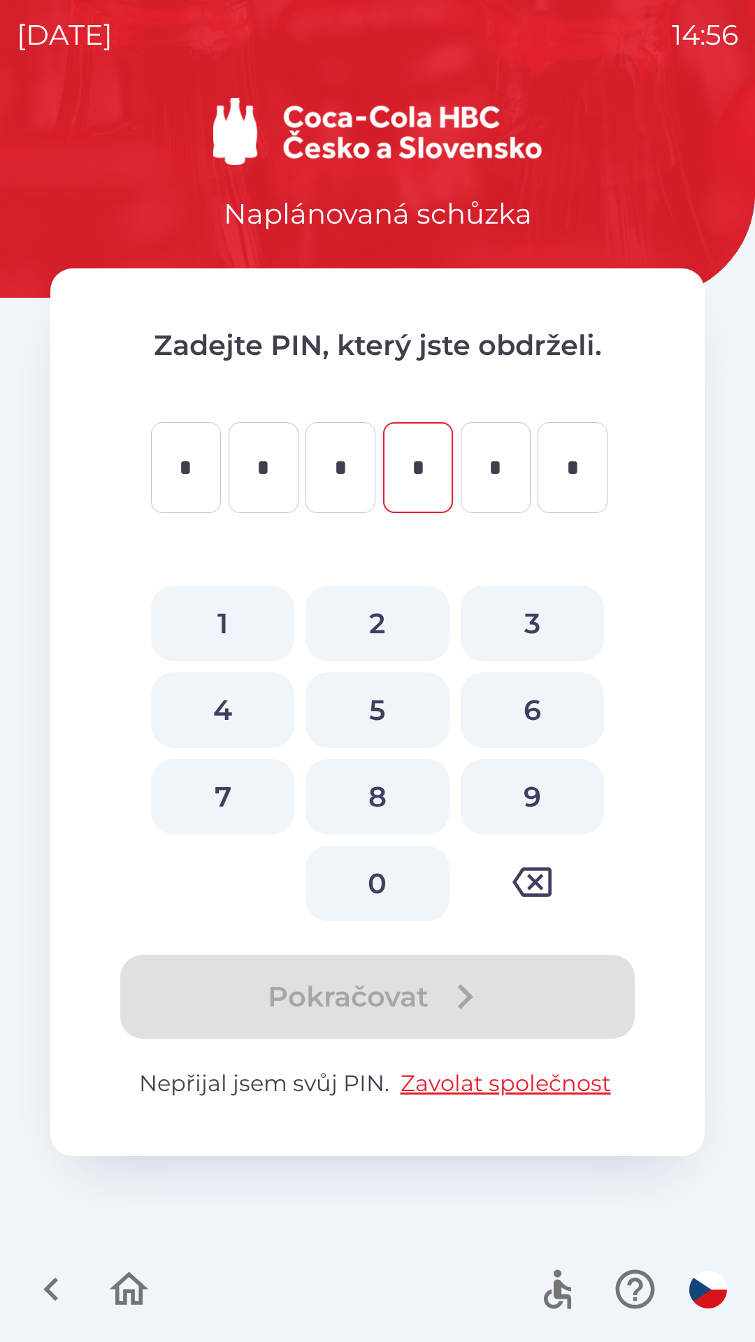
click at [225, 603] on button "1" at bounding box center [222, 623] width 143 height 75
type input "*"
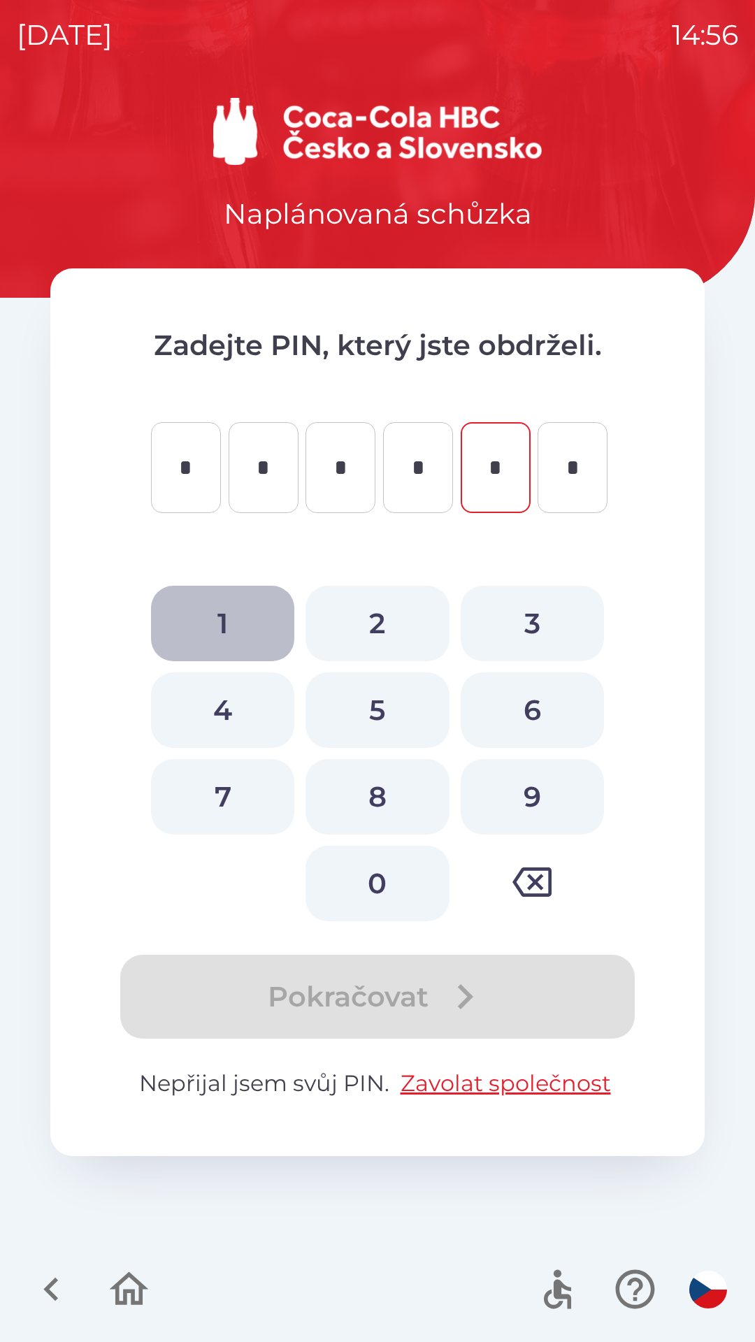
click at [208, 603] on button "1" at bounding box center [222, 623] width 143 height 75
type input "*"
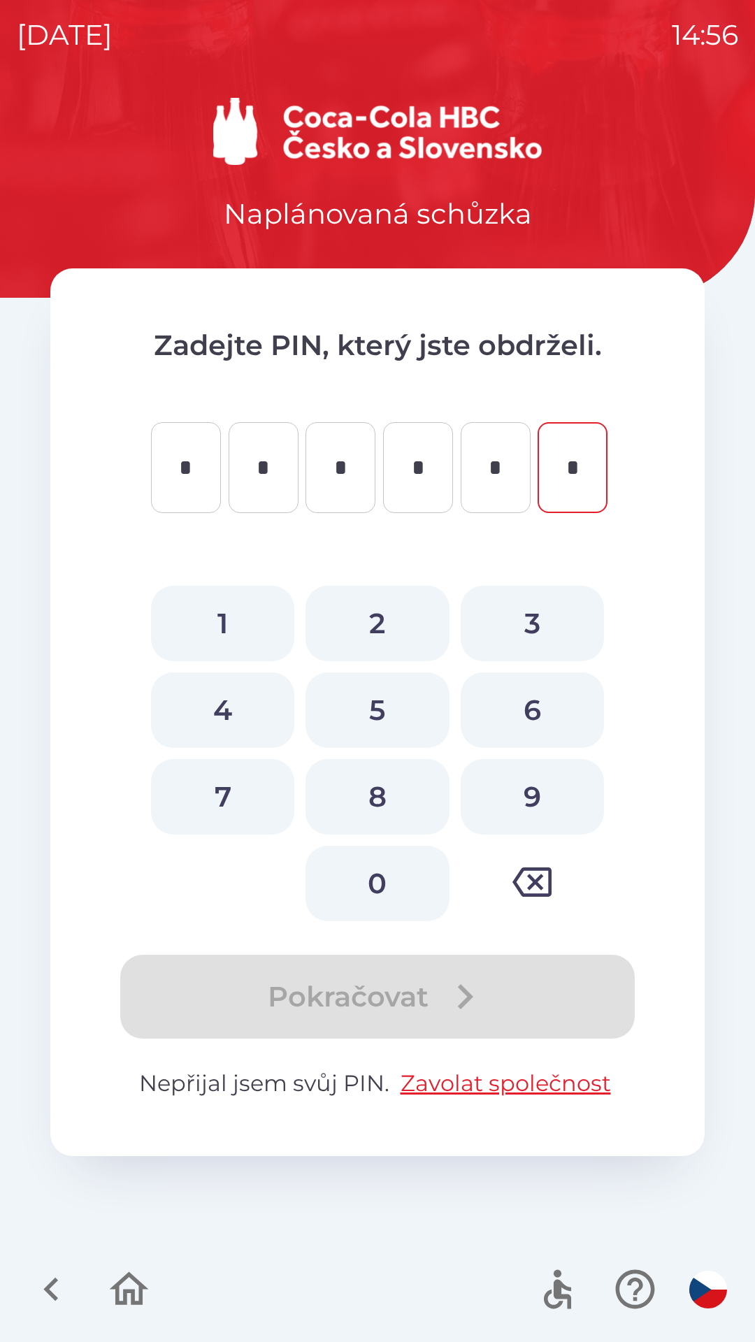
click at [382, 612] on button "2" at bounding box center [376, 623] width 143 height 75
type input "*"
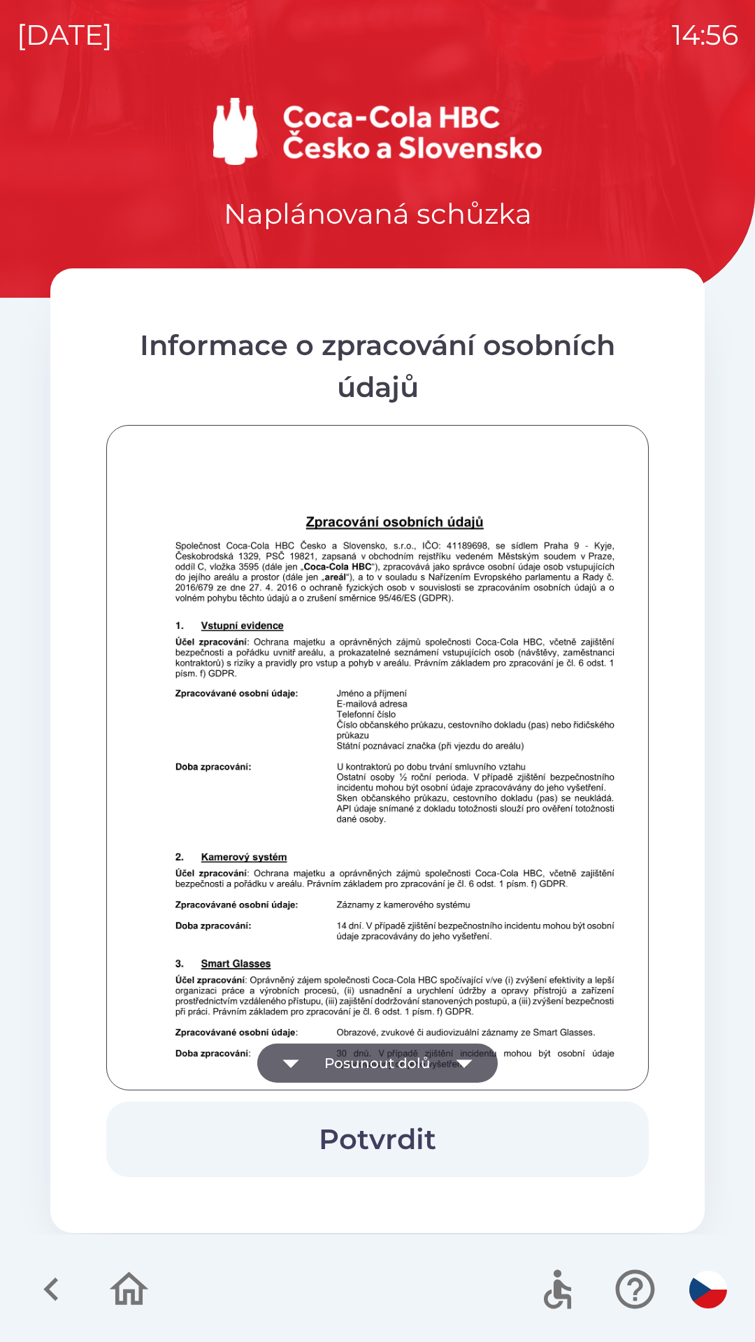
click at [405, 1102] on button "Potvrdit" at bounding box center [377, 1139] width 542 height 75
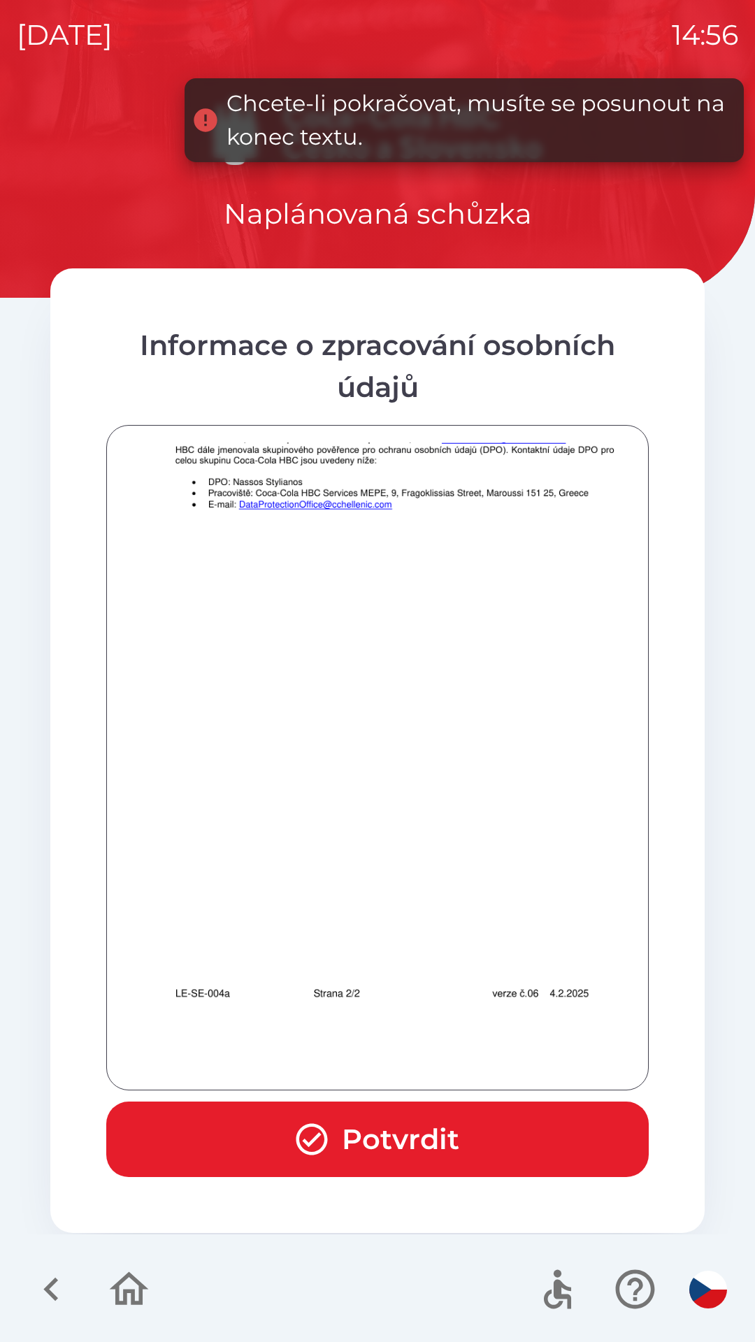
scroll to position [981, 0]
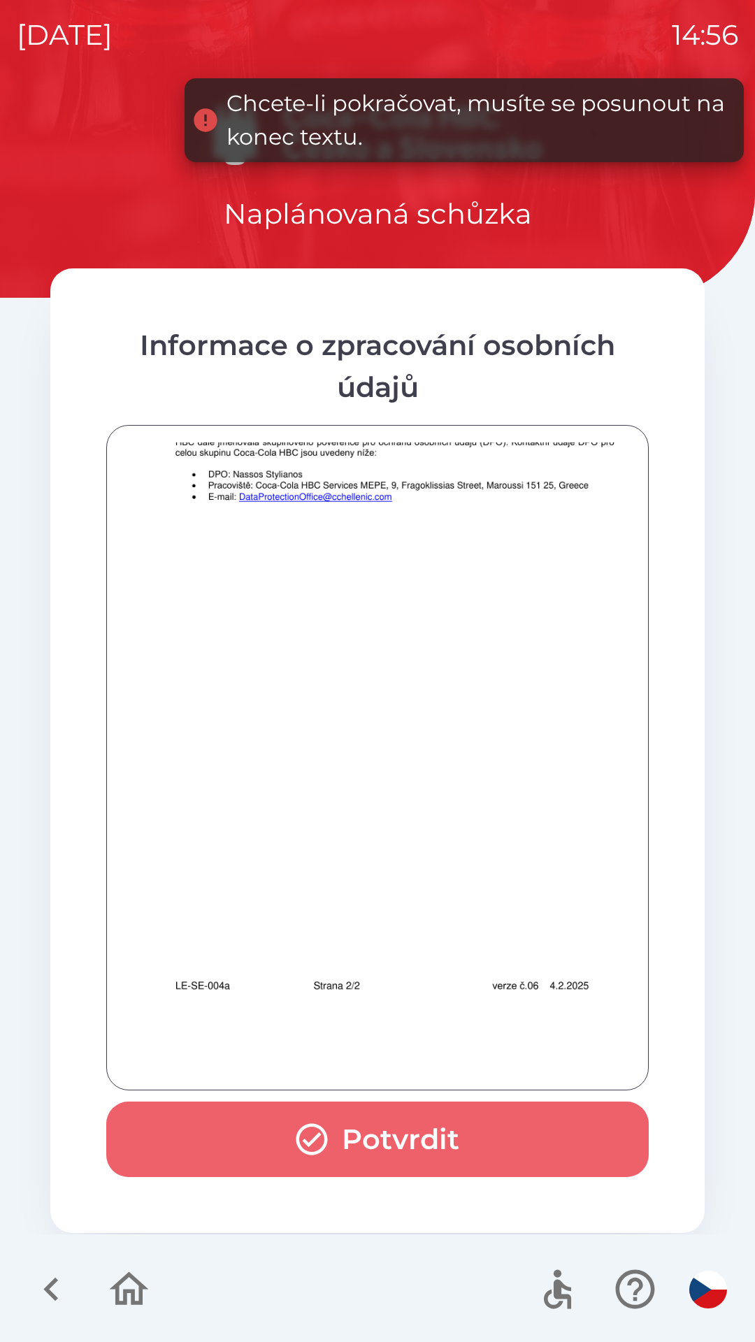
click at [386, 1110] on button "Potvrdit" at bounding box center [377, 1139] width 542 height 75
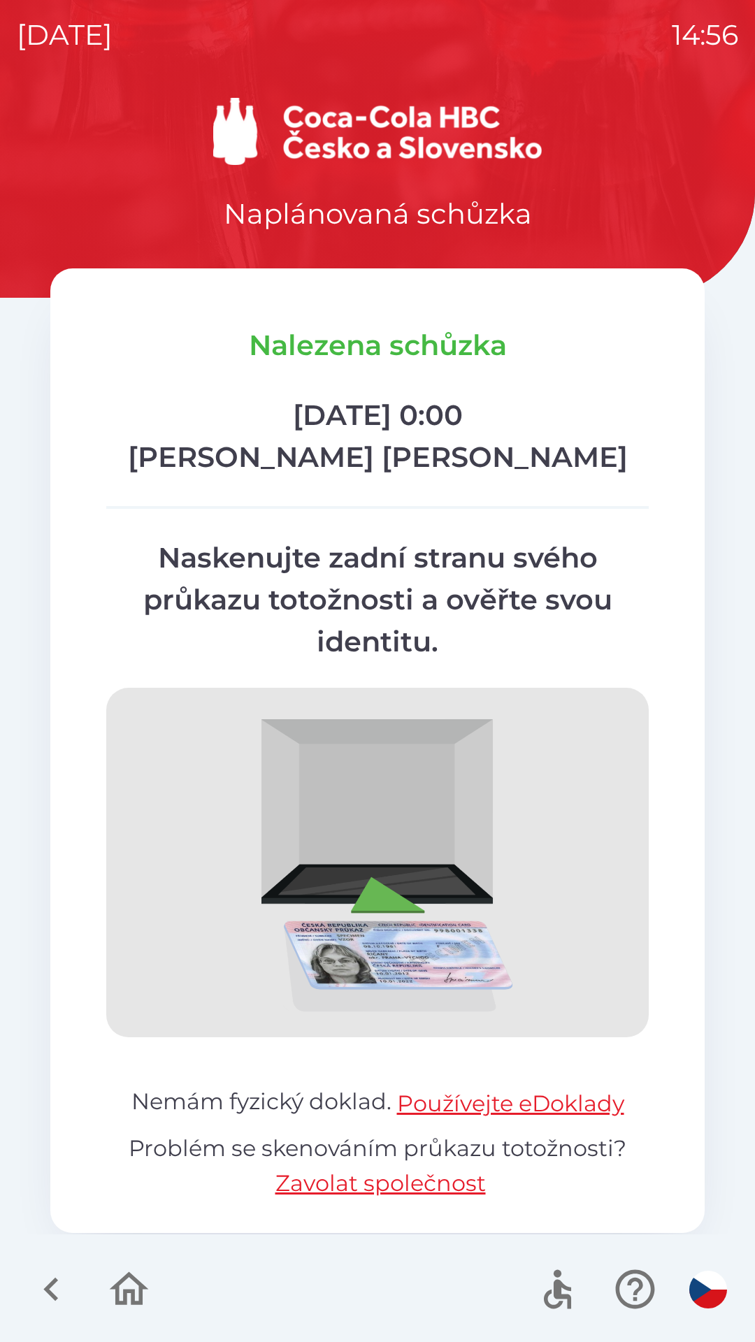
click at [80, 1329] on div at bounding box center [377, 1289] width 755 height 105
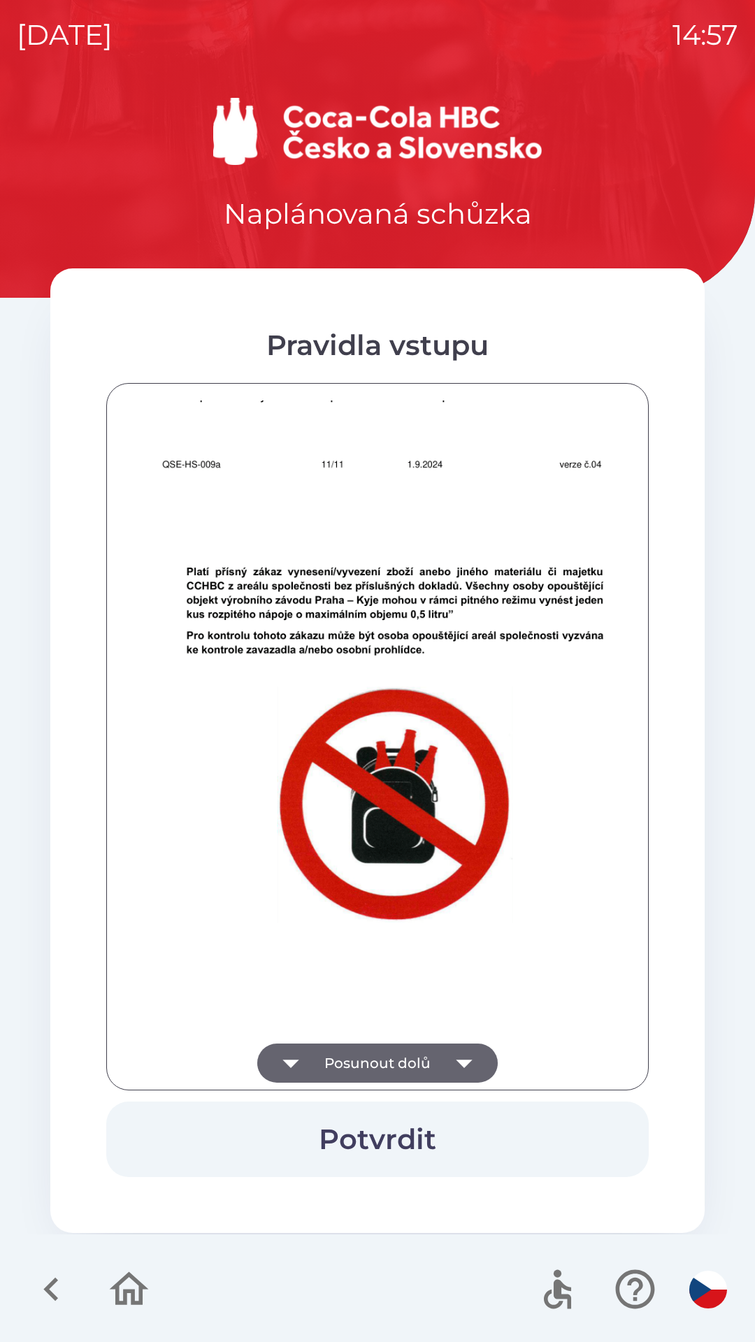
scroll to position [8653, 0]
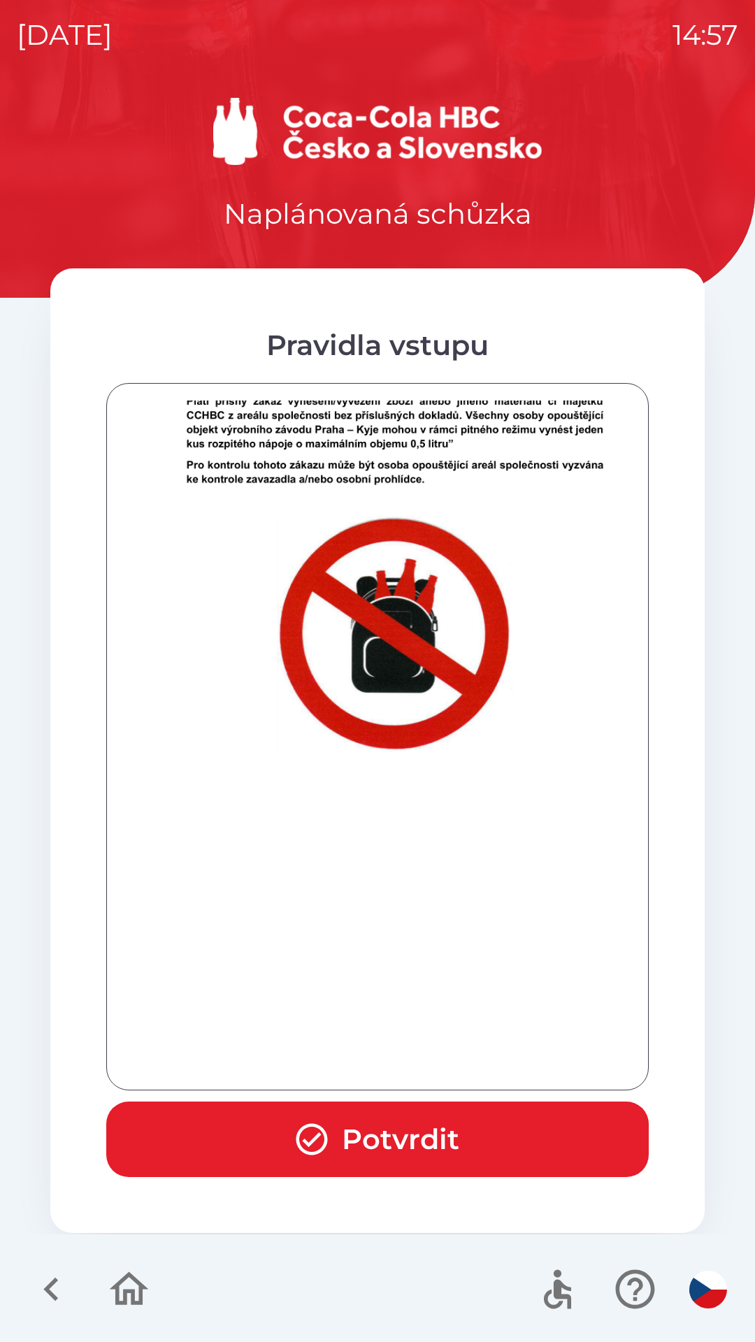
click at [356, 1136] on button "Potvrdit" at bounding box center [377, 1139] width 542 height 75
